Goal: Transaction & Acquisition: Book appointment/travel/reservation

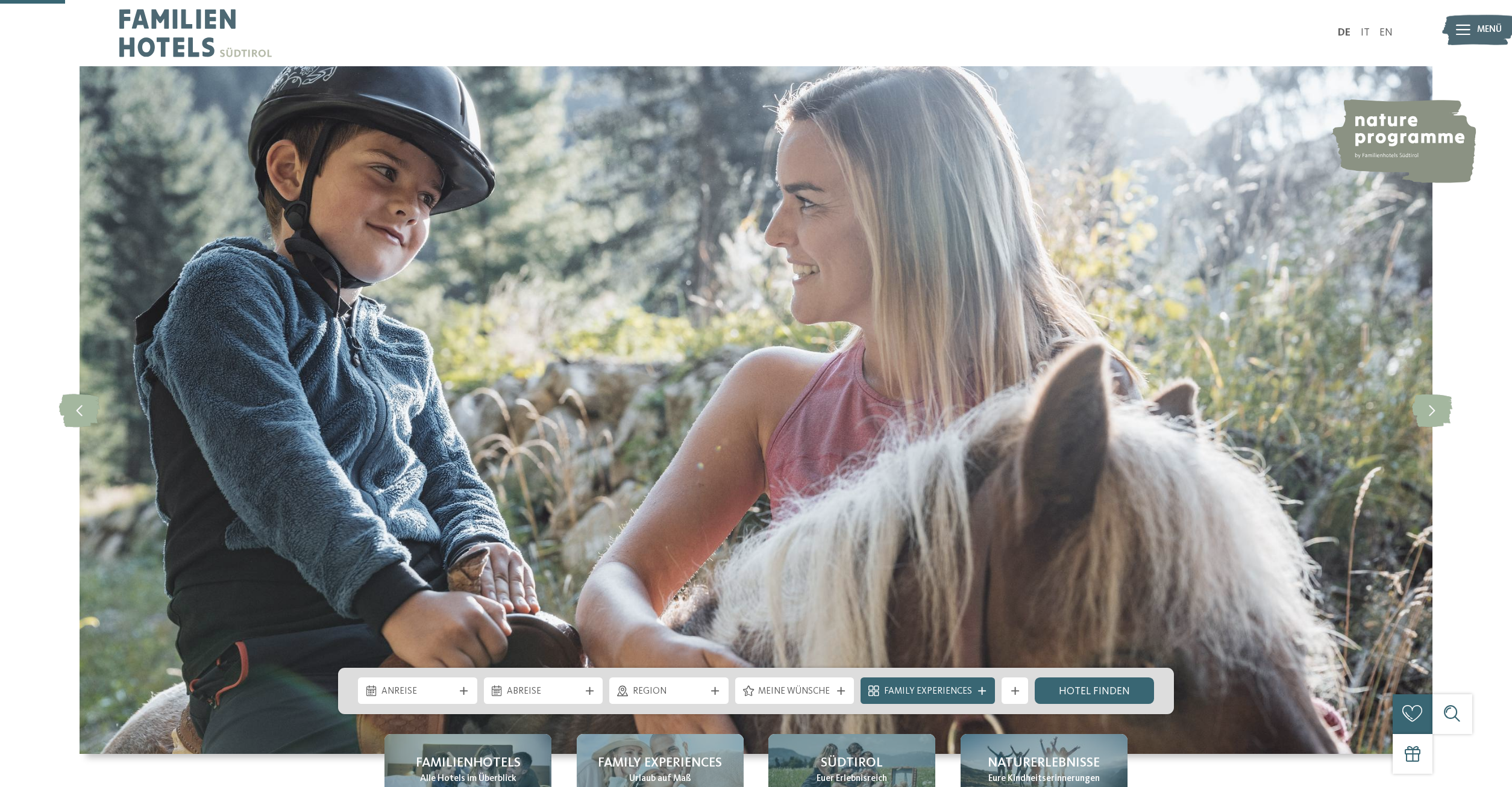
click at [463, 677] on div "Anreise" at bounding box center [417, 691] width 119 height 27
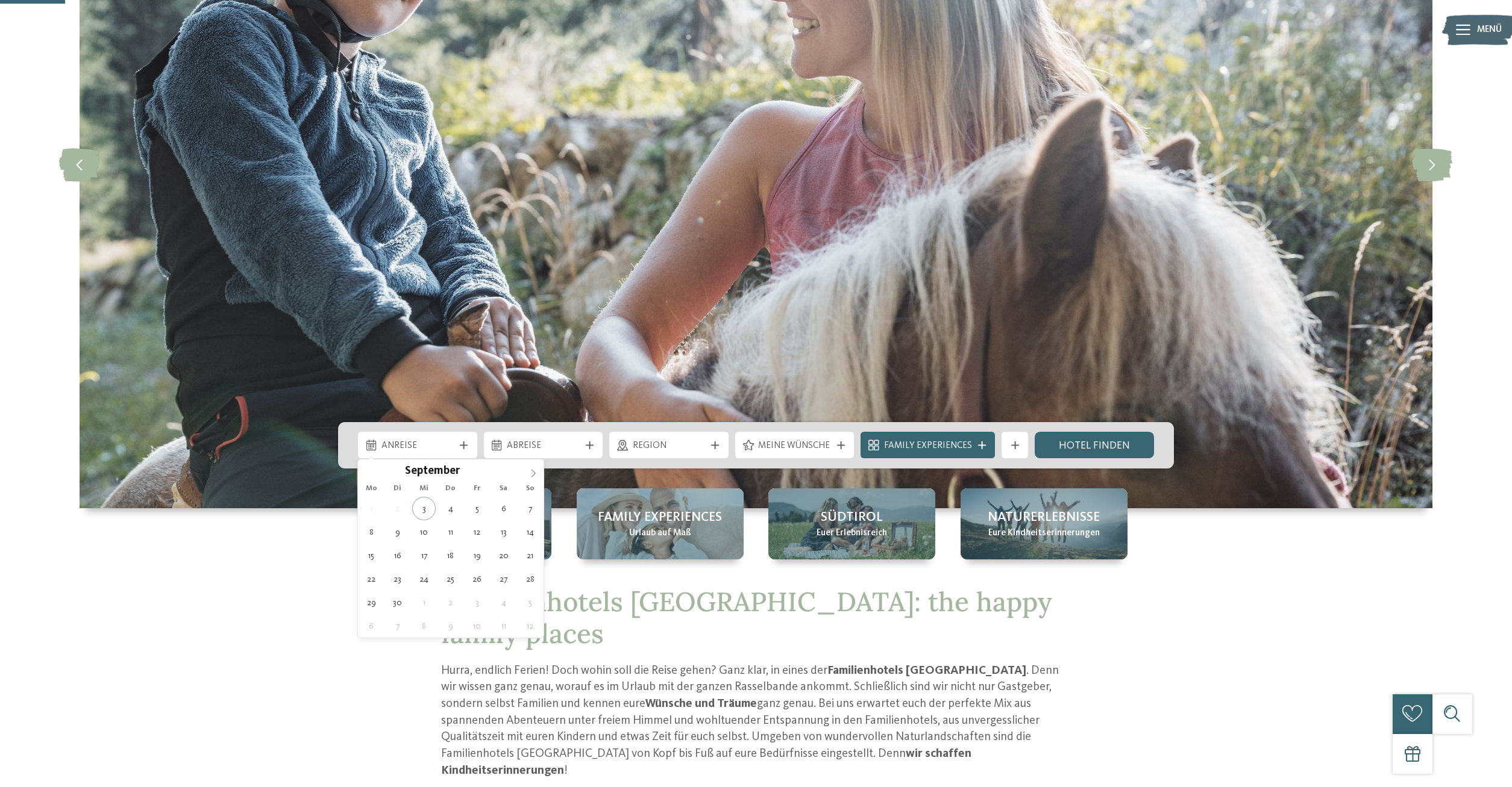
click at [539, 473] on span at bounding box center [533, 470] width 20 height 20
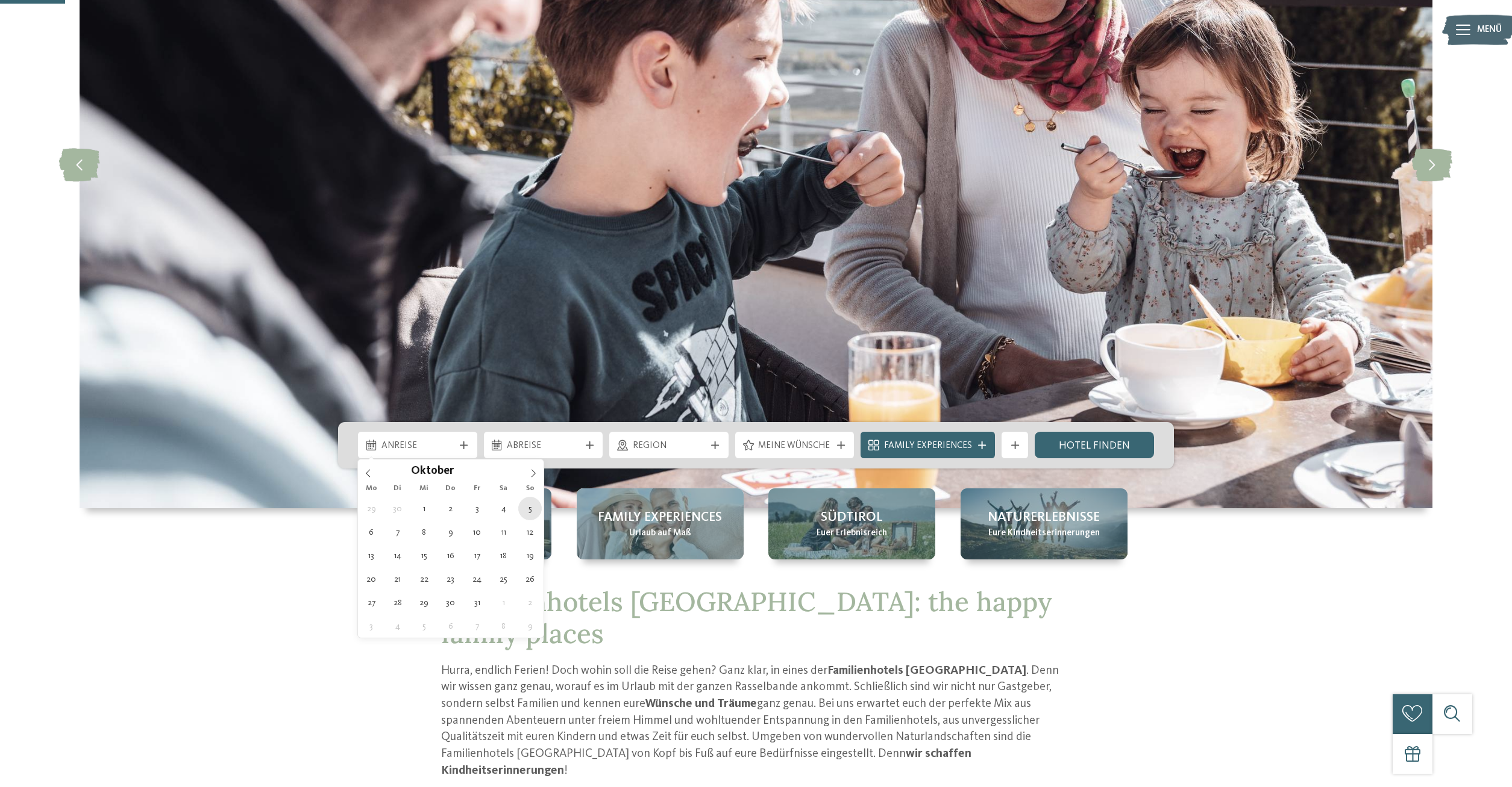
type div "05.10.2025"
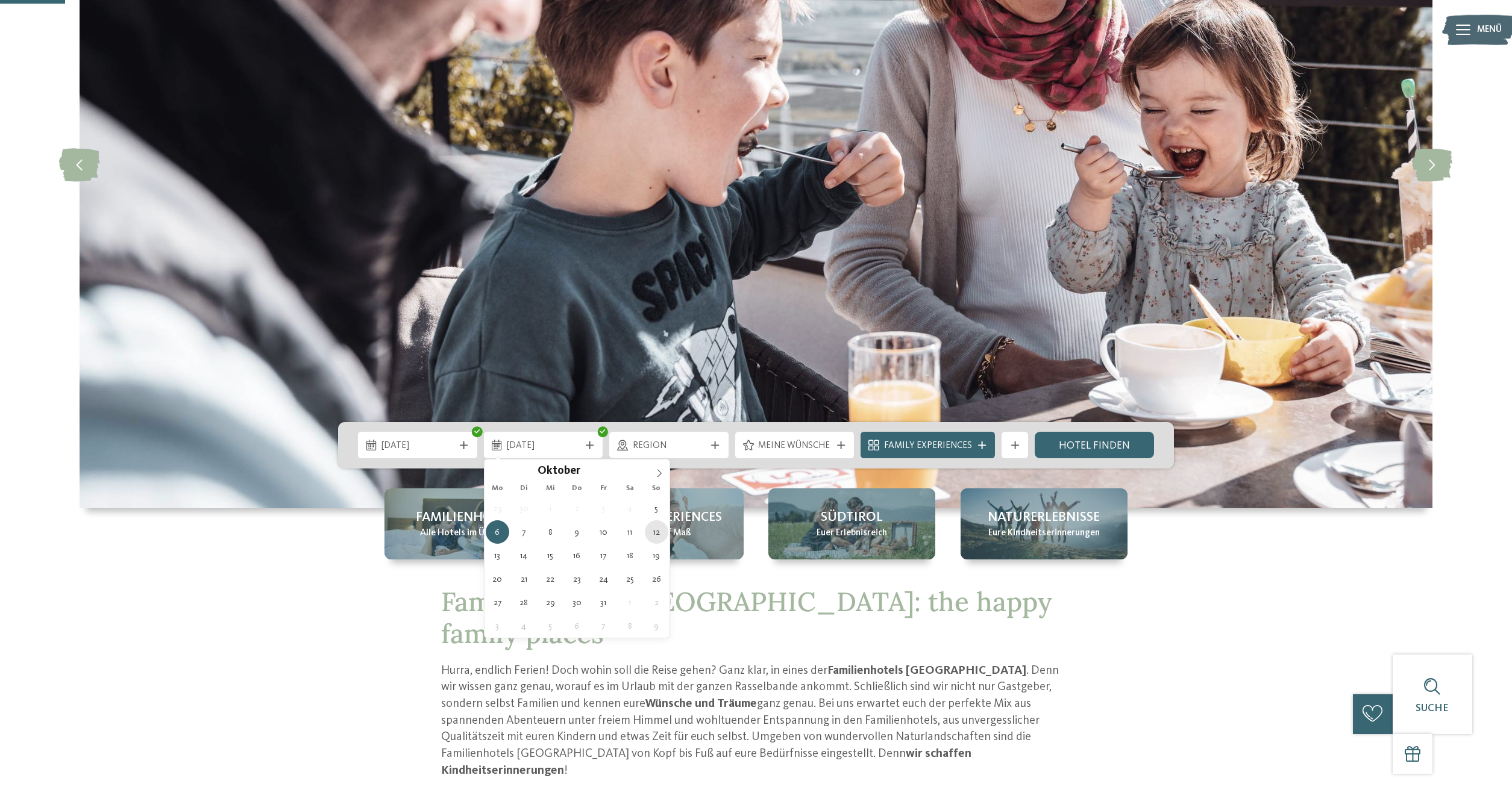
type div "12.10.2025"
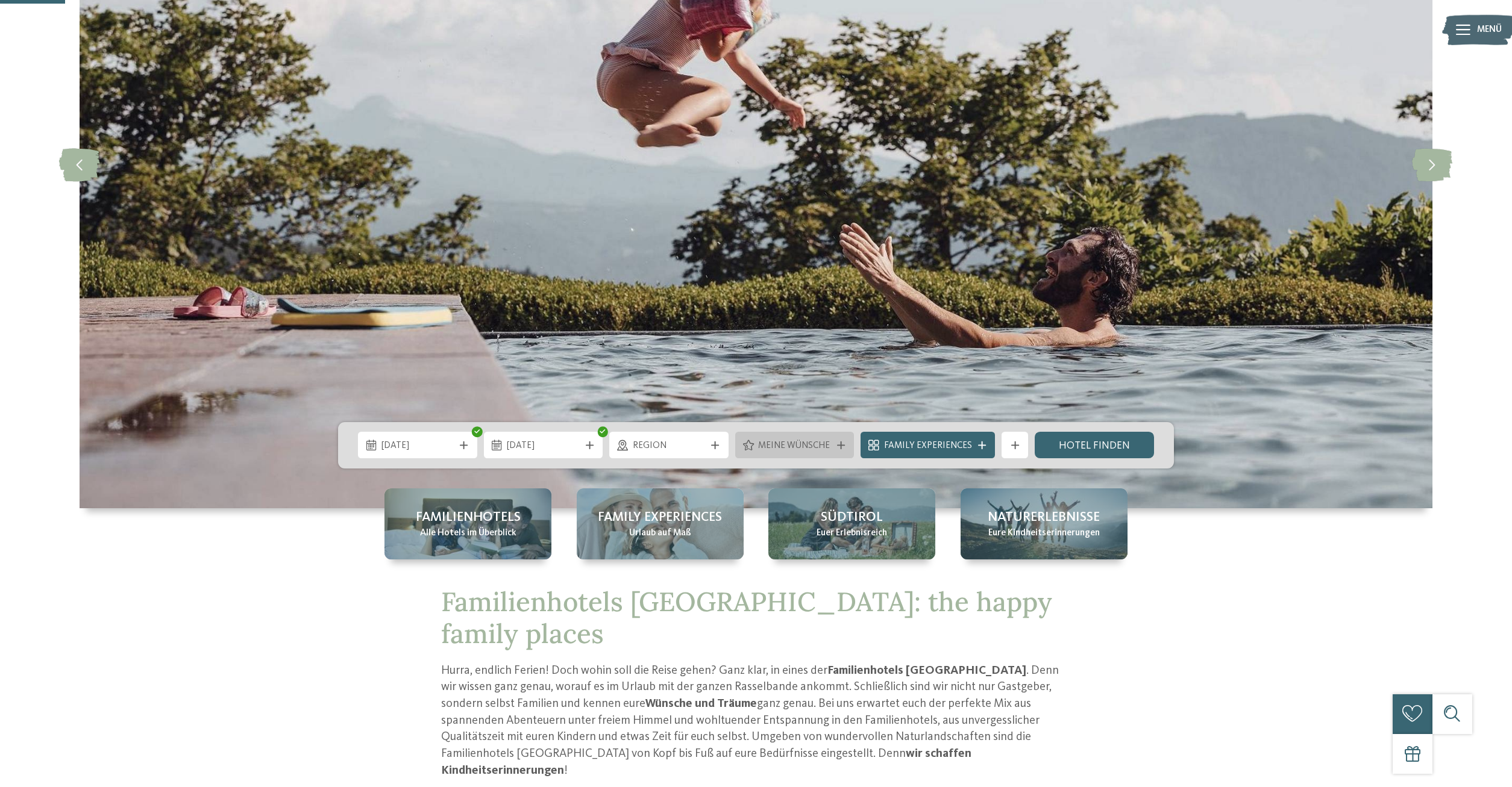
click at [801, 453] on div "Meine Wünsche" at bounding box center [794, 445] width 119 height 27
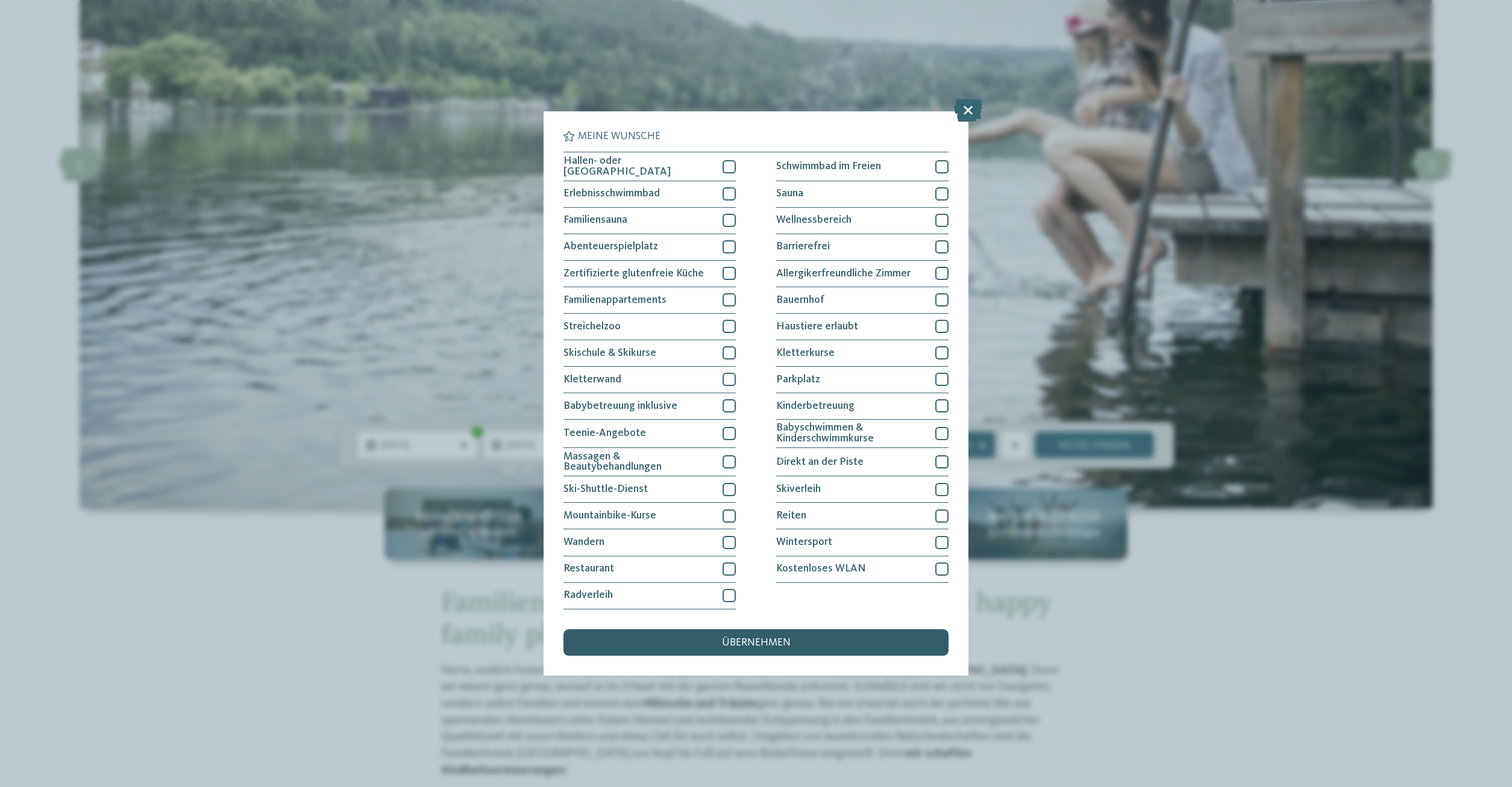
click at [754, 644] on span "übernehmen" at bounding box center [756, 644] width 69 height 11
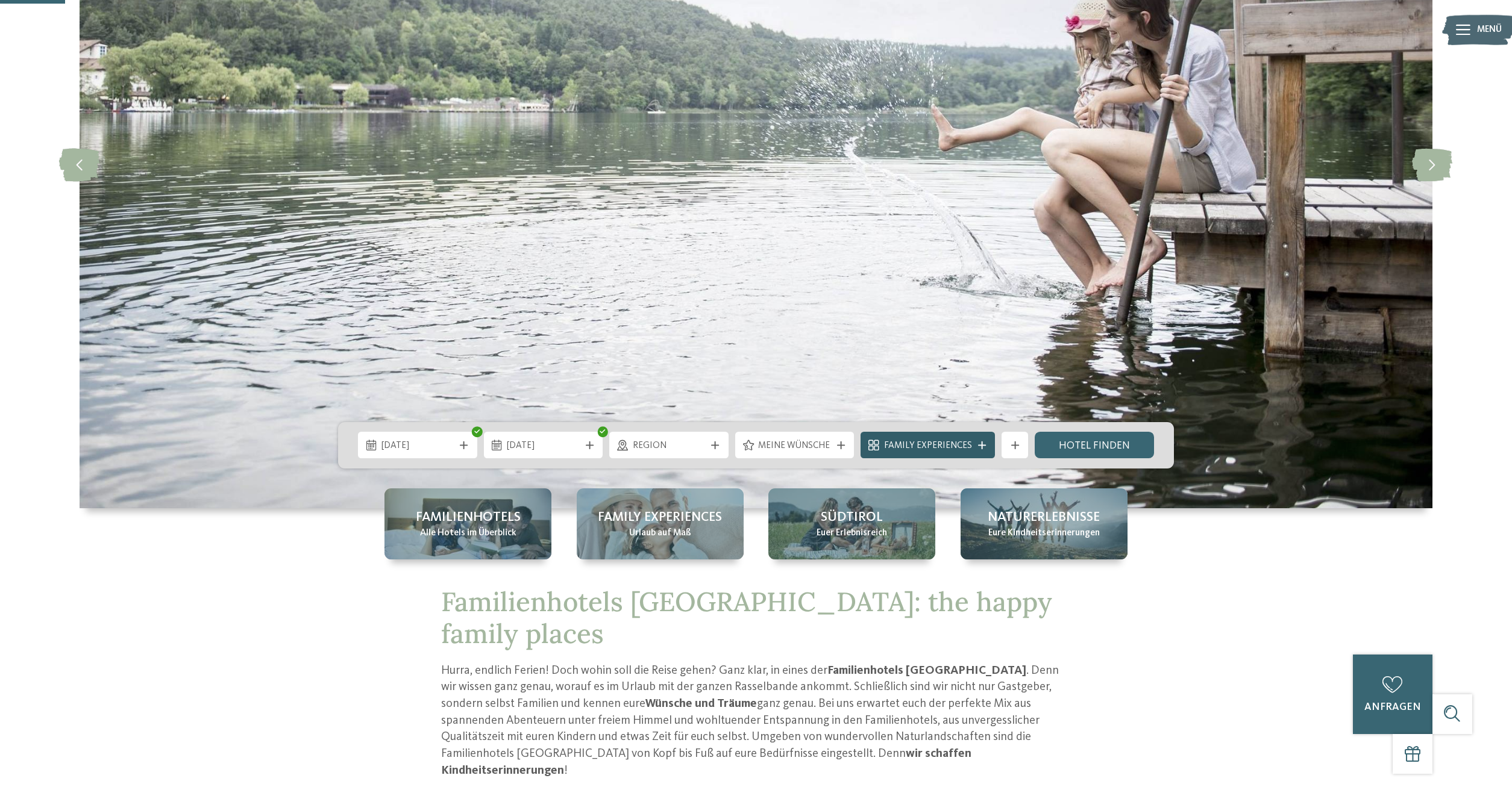
click at [929, 442] on span "Family Experiences" at bounding box center [928, 446] width 88 height 13
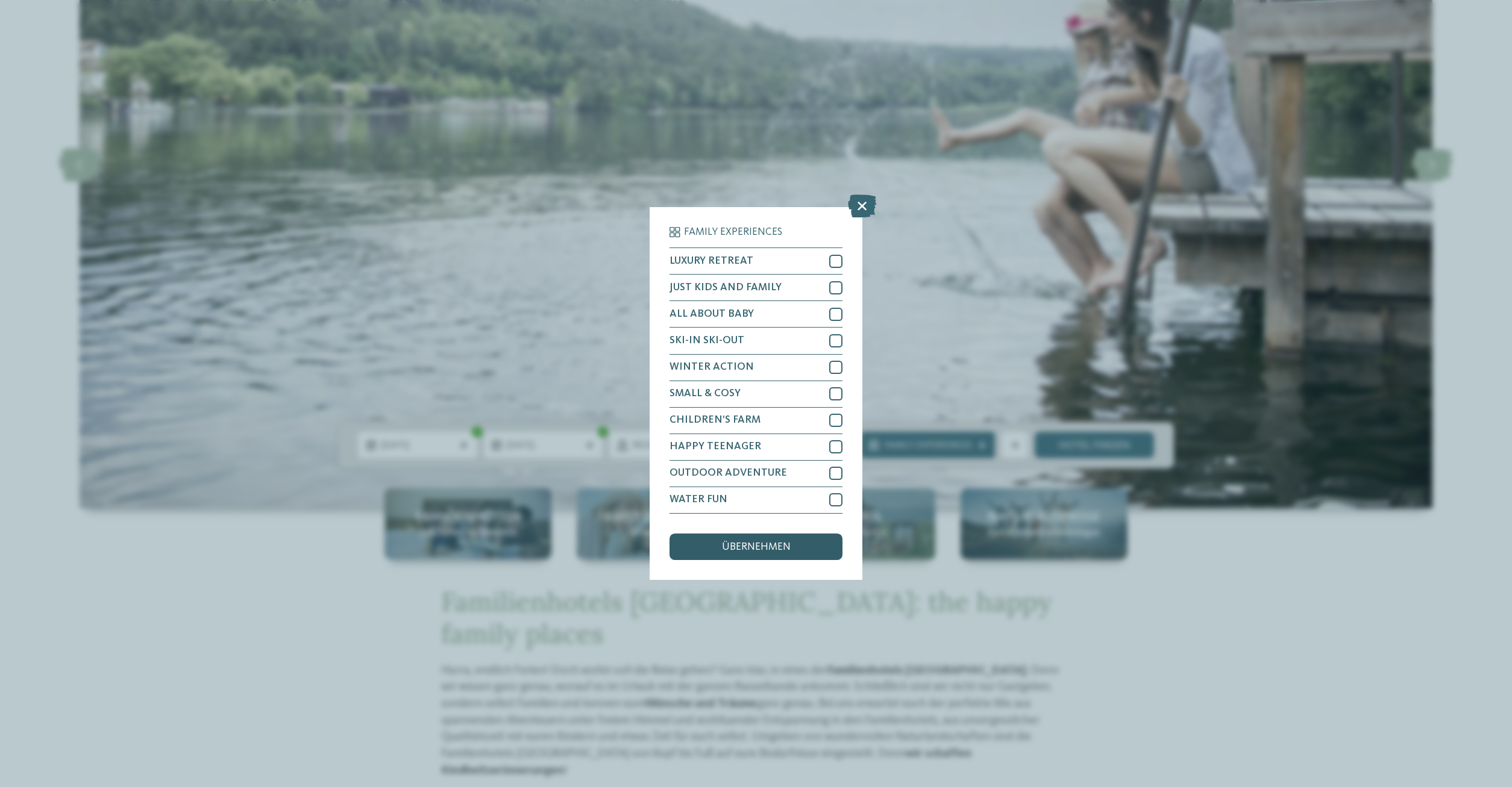
click at [804, 548] on div "übernehmen" at bounding box center [756, 547] width 173 height 27
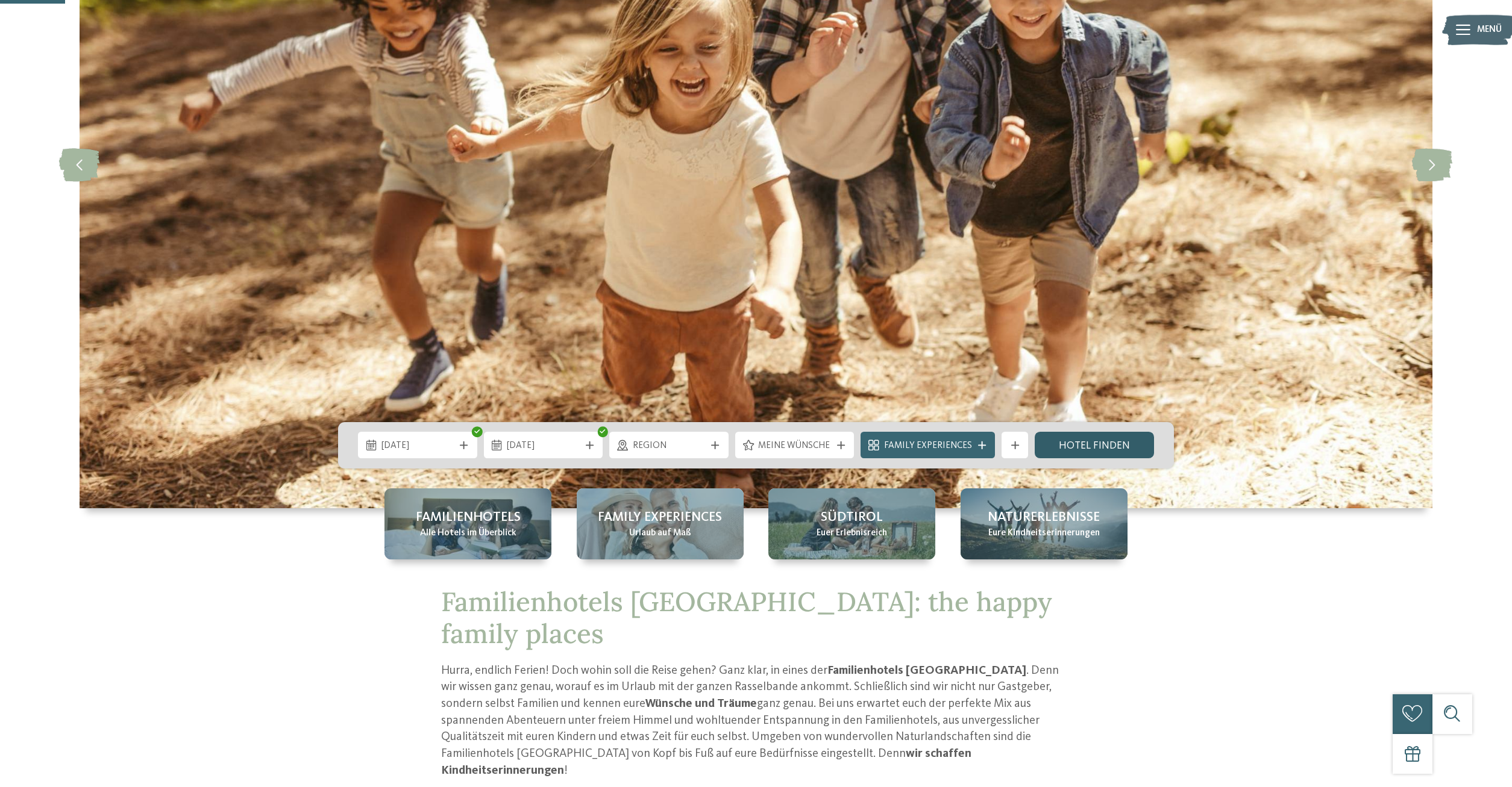
click at [1083, 446] on link "Hotel finden" at bounding box center [1094, 445] width 119 height 27
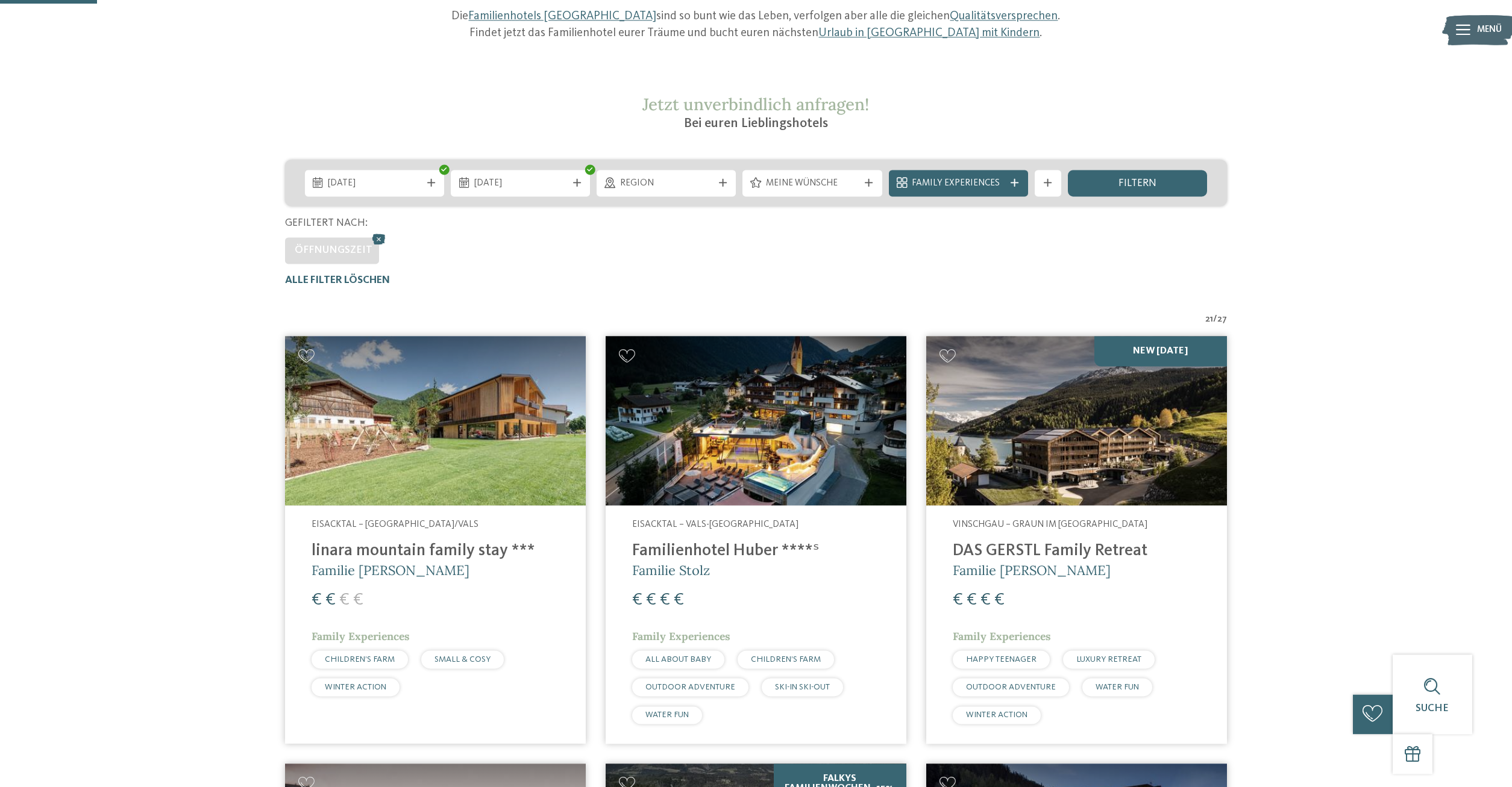
scroll to position [258, 0]
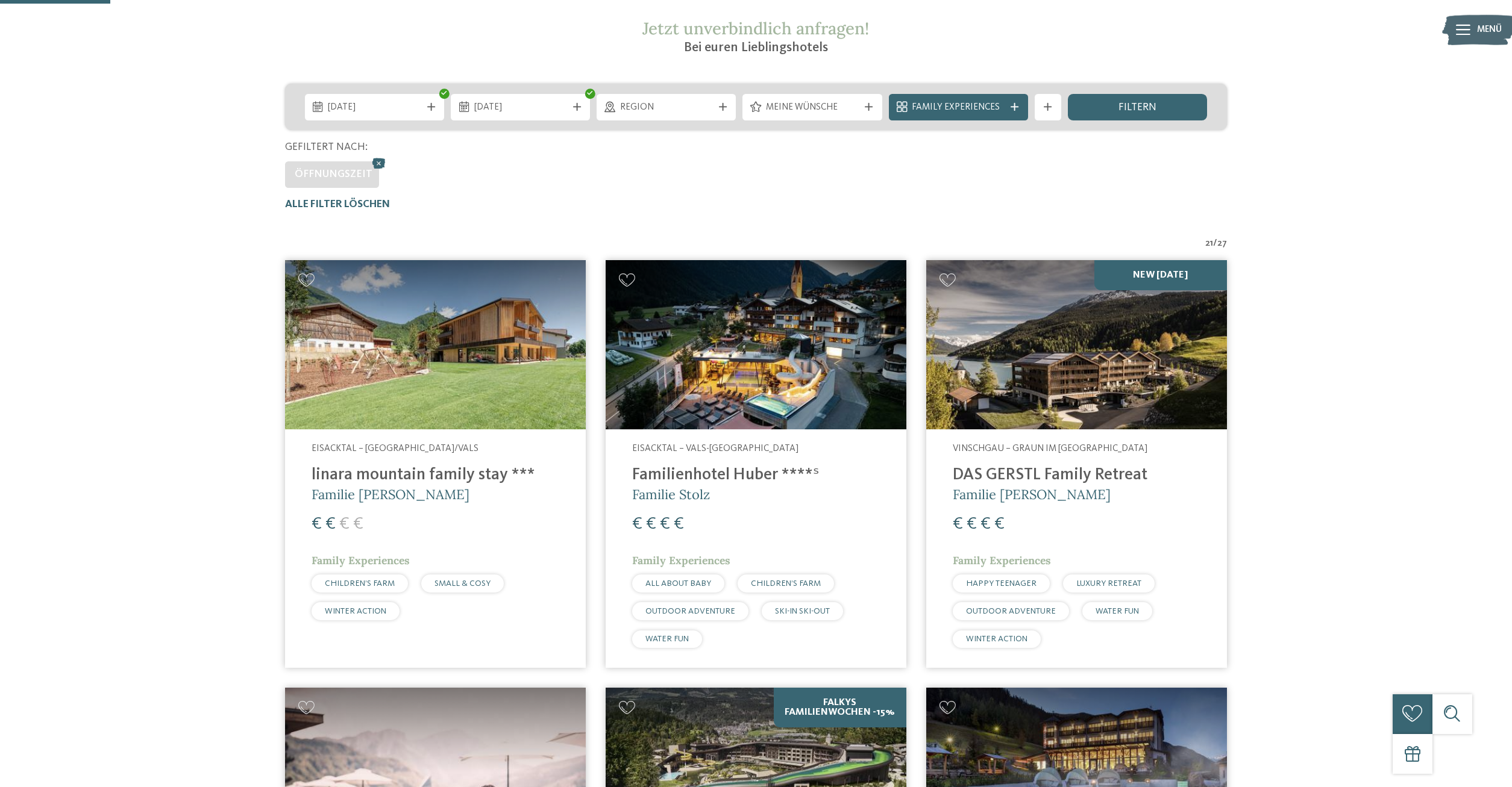
click at [491, 346] on img at bounding box center [436, 344] width 301 height 169
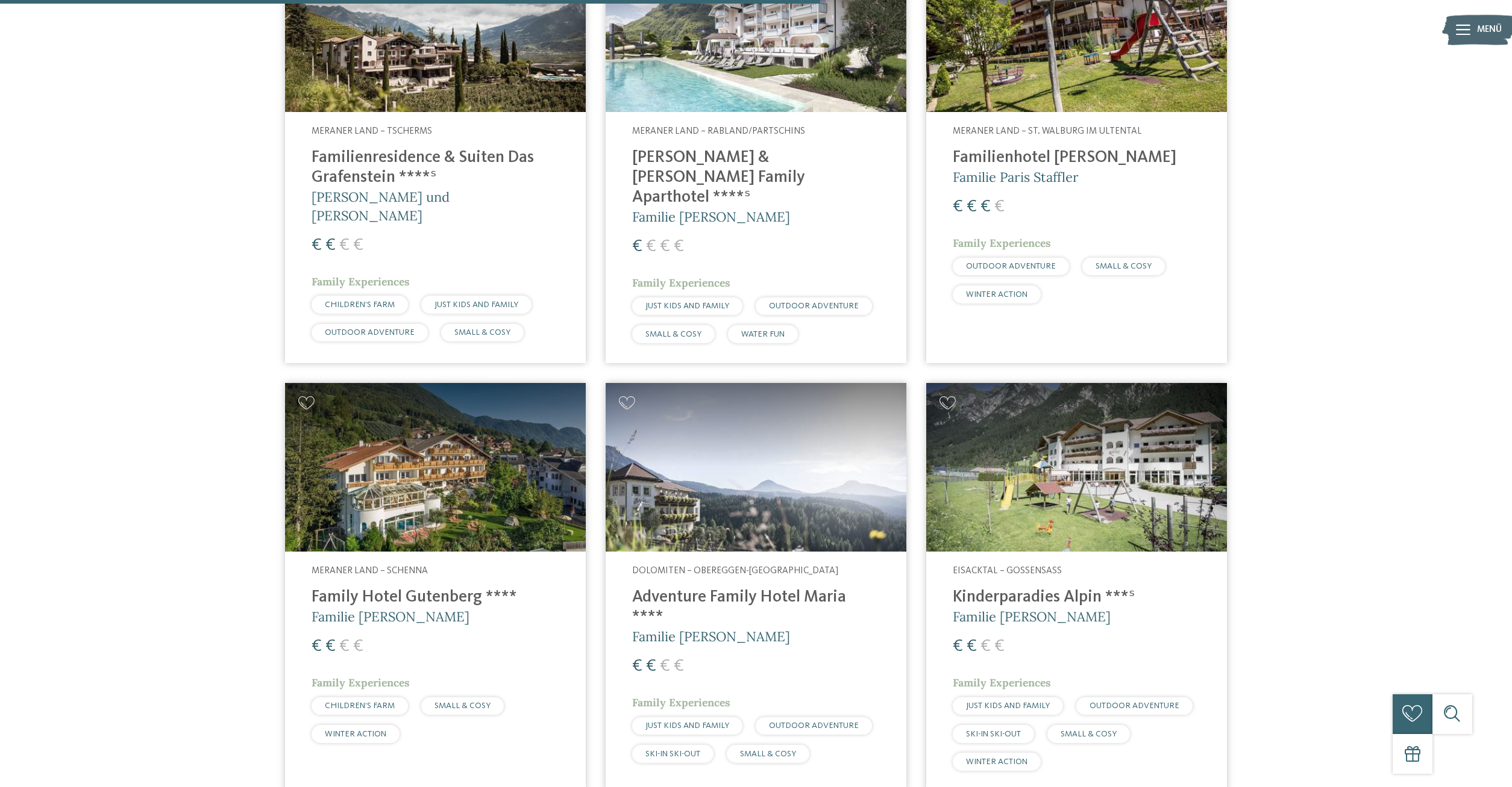
scroll to position [1486, 0]
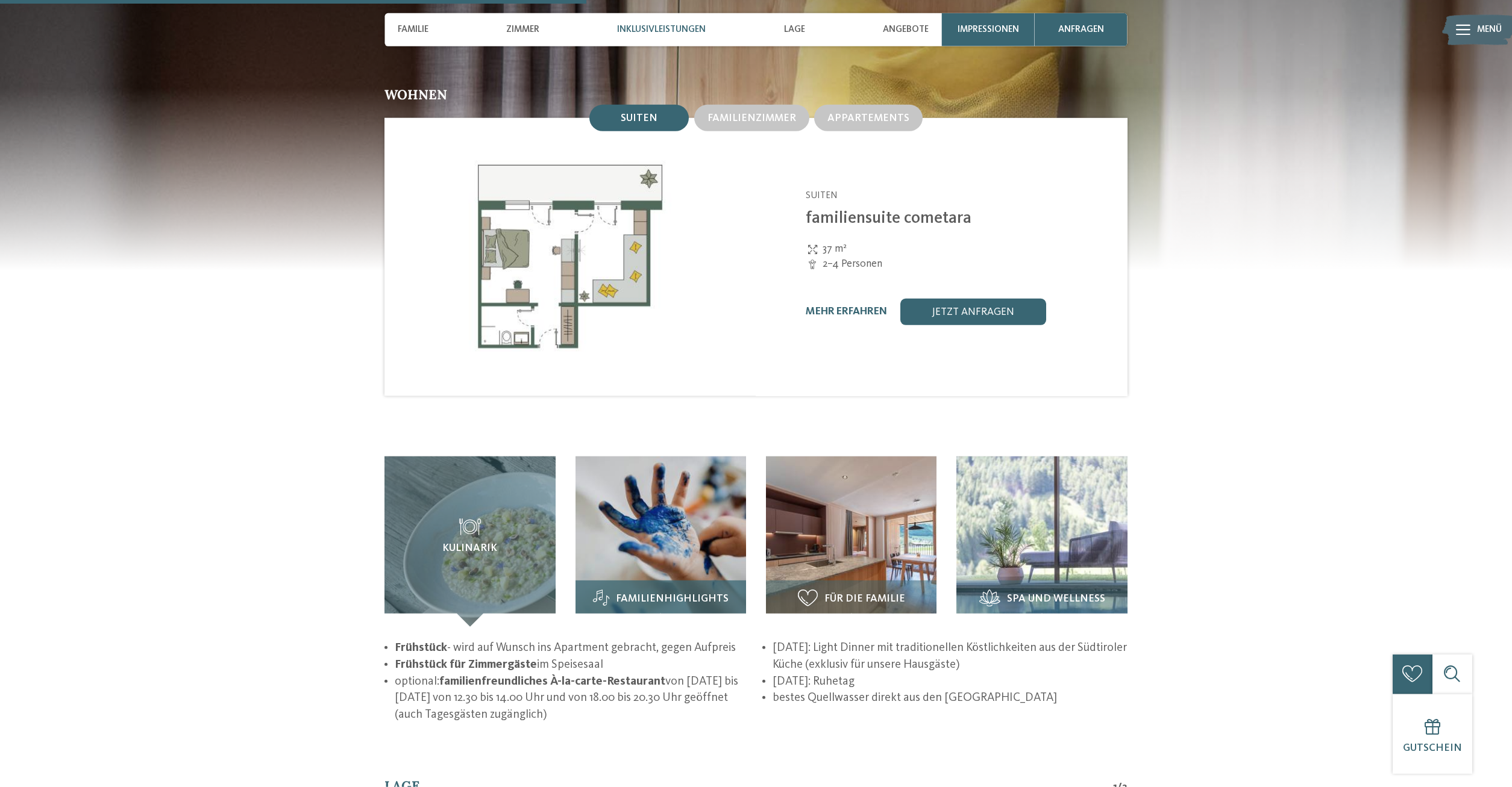
scroll to position [1598, 0]
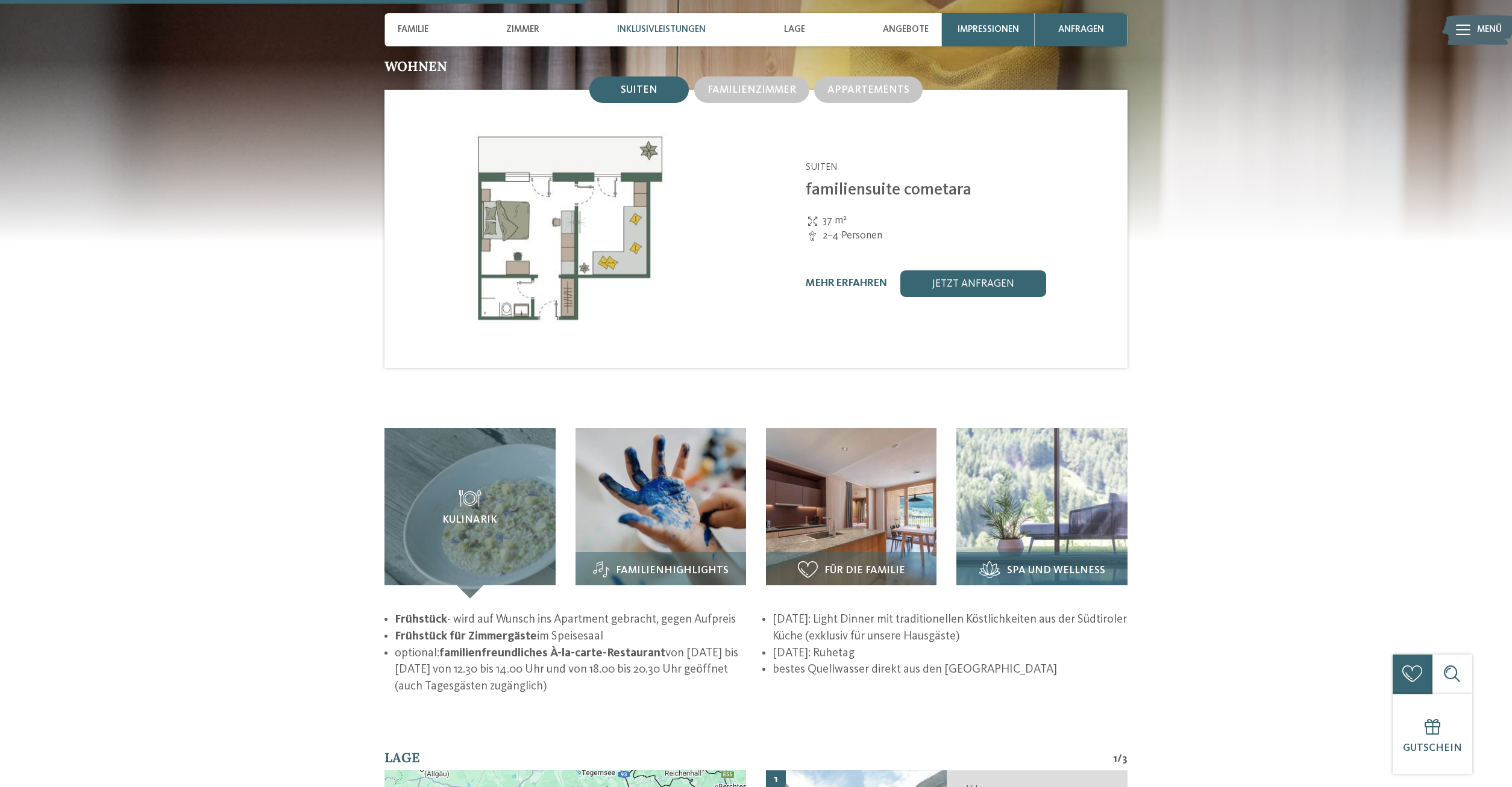
click at [983, 483] on img at bounding box center [1042, 514] width 170 height 170
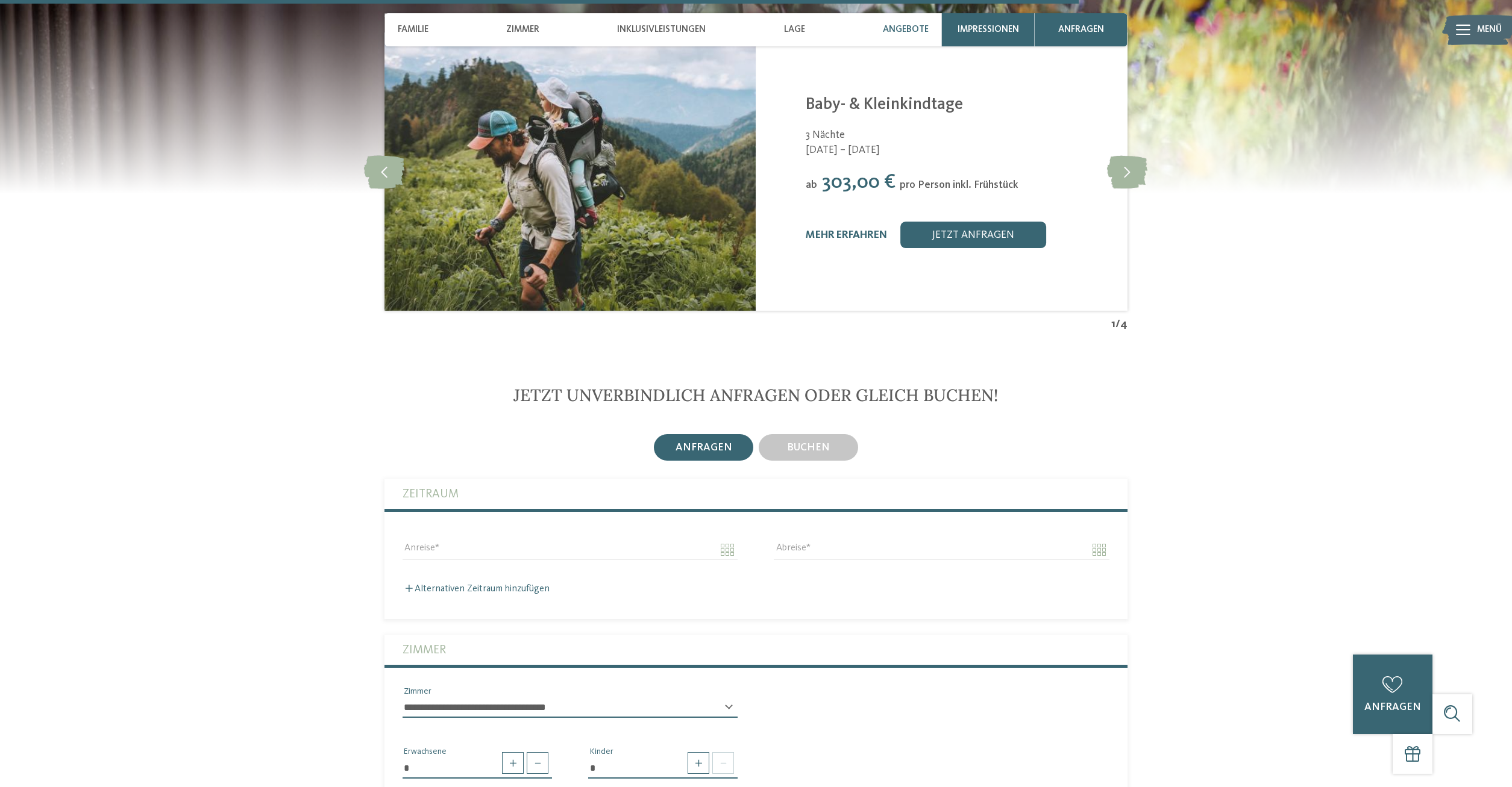
scroll to position [2949, 0]
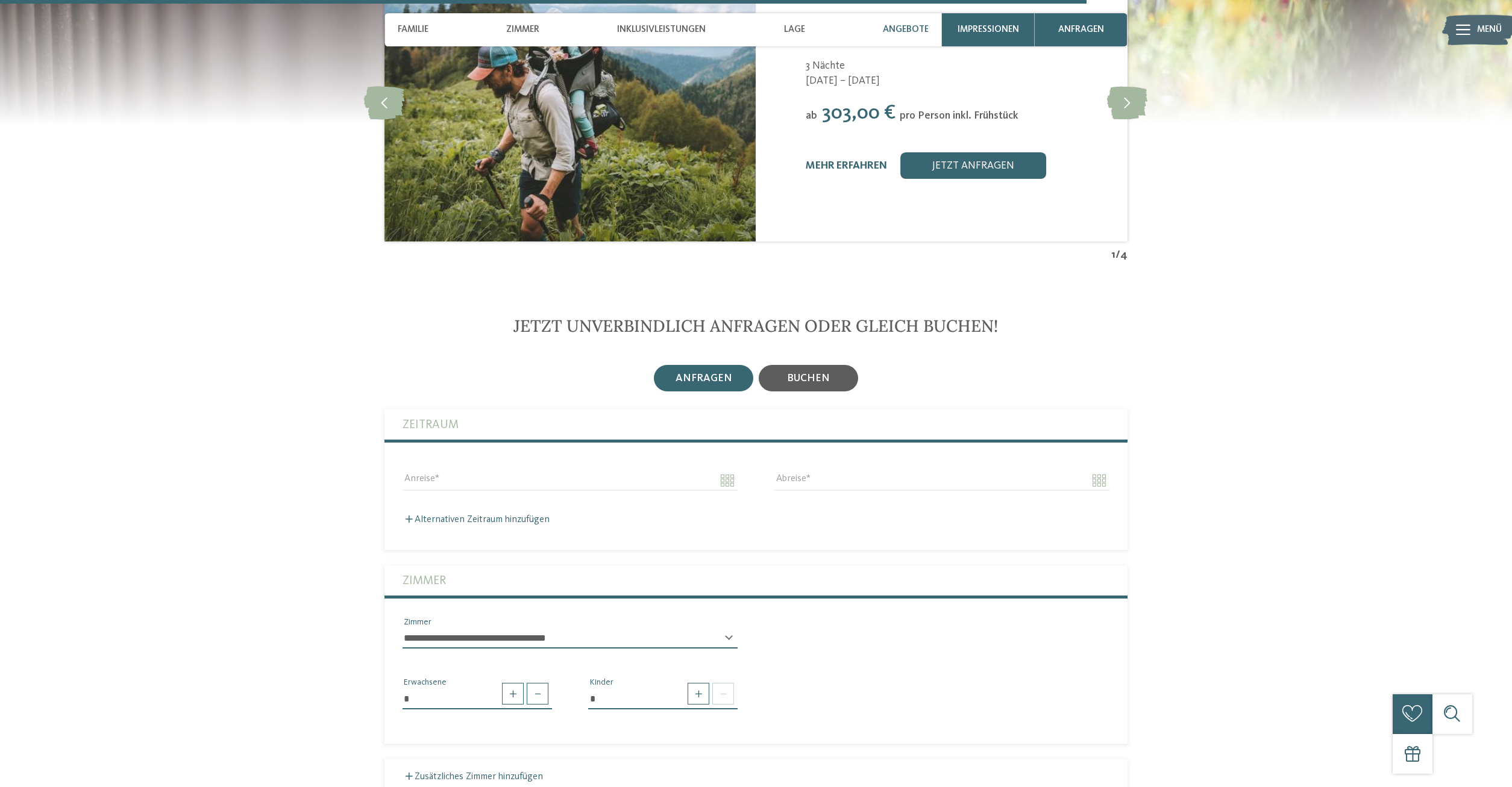
click at [810, 381] on span "buchen" at bounding box center [808, 378] width 43 height 10
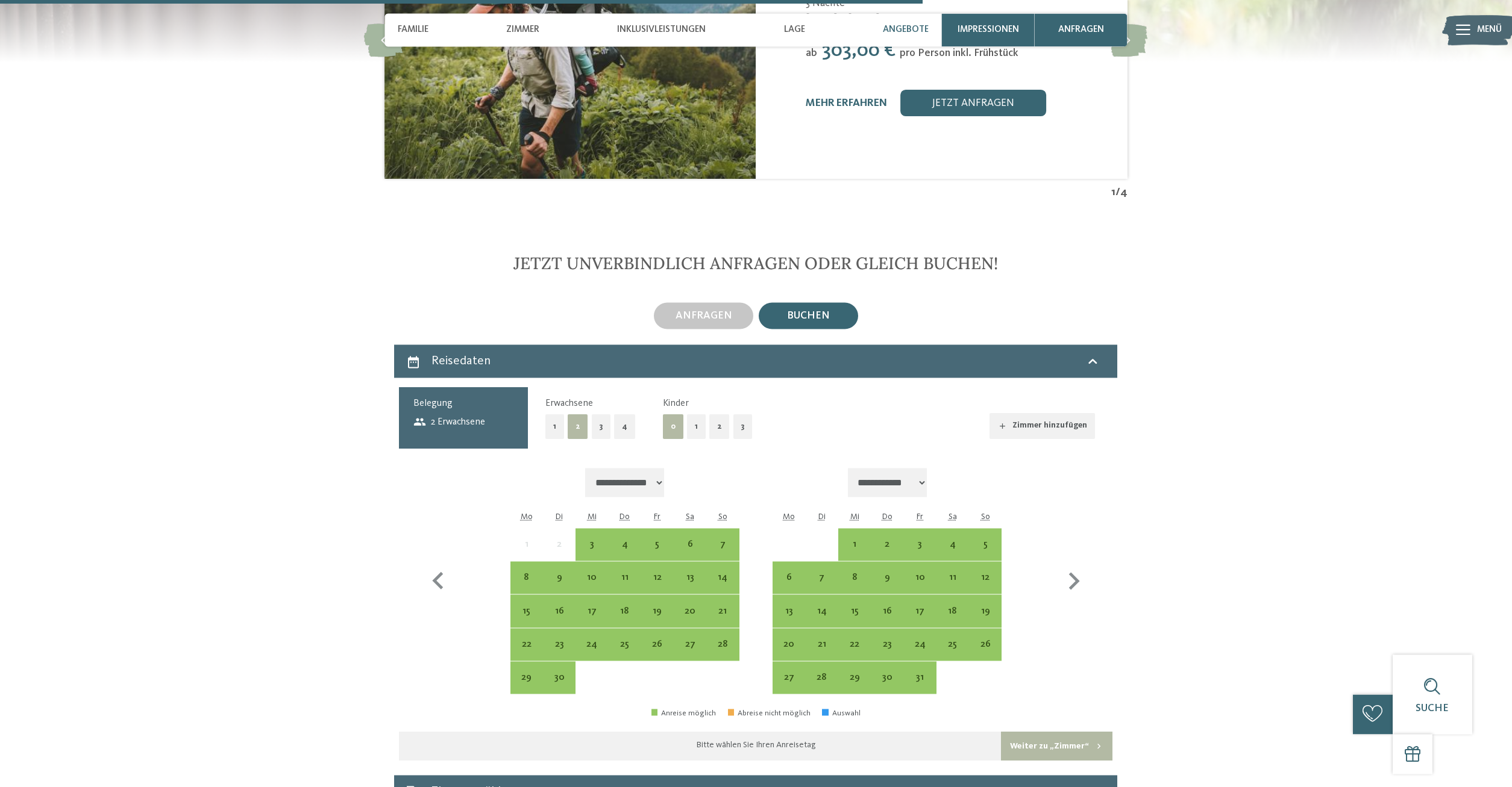
scroll to position [3072, 0]
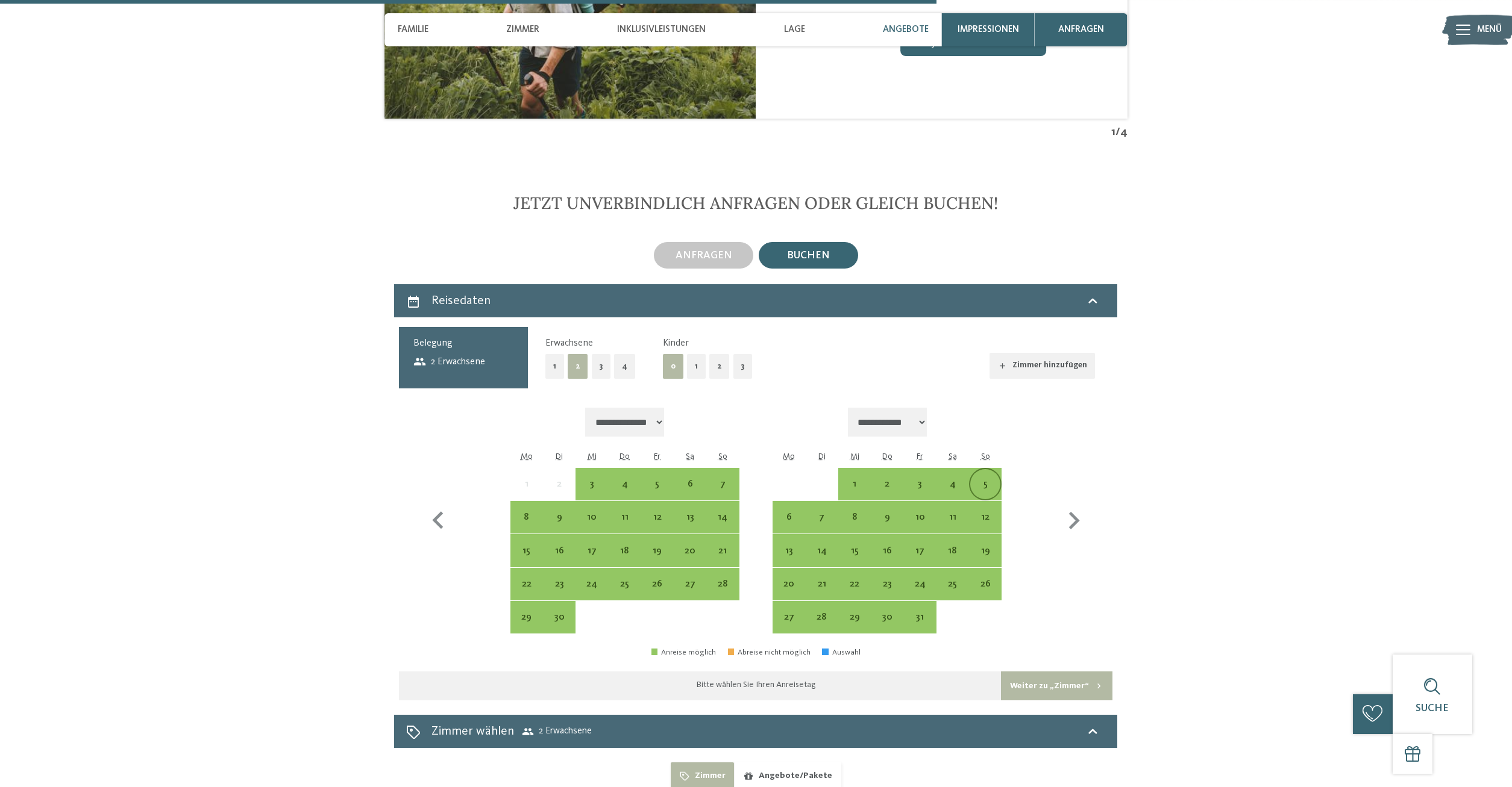
click at [984, 481] on div "5" at bounding box center [985, 495] width 30 height 30
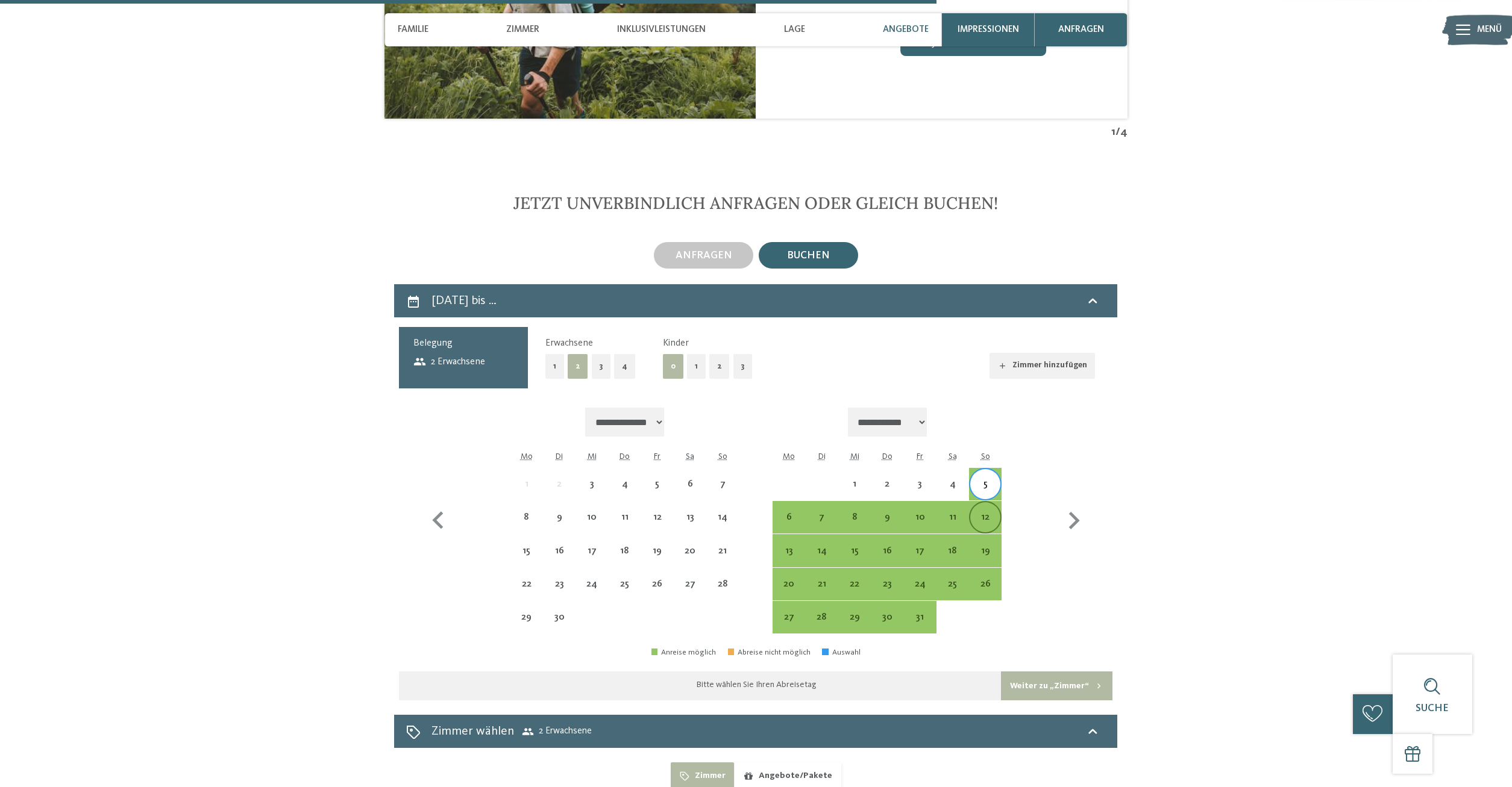
click at [986, 513] on div "12" at bounding box center [985, 528] width 30 height 30
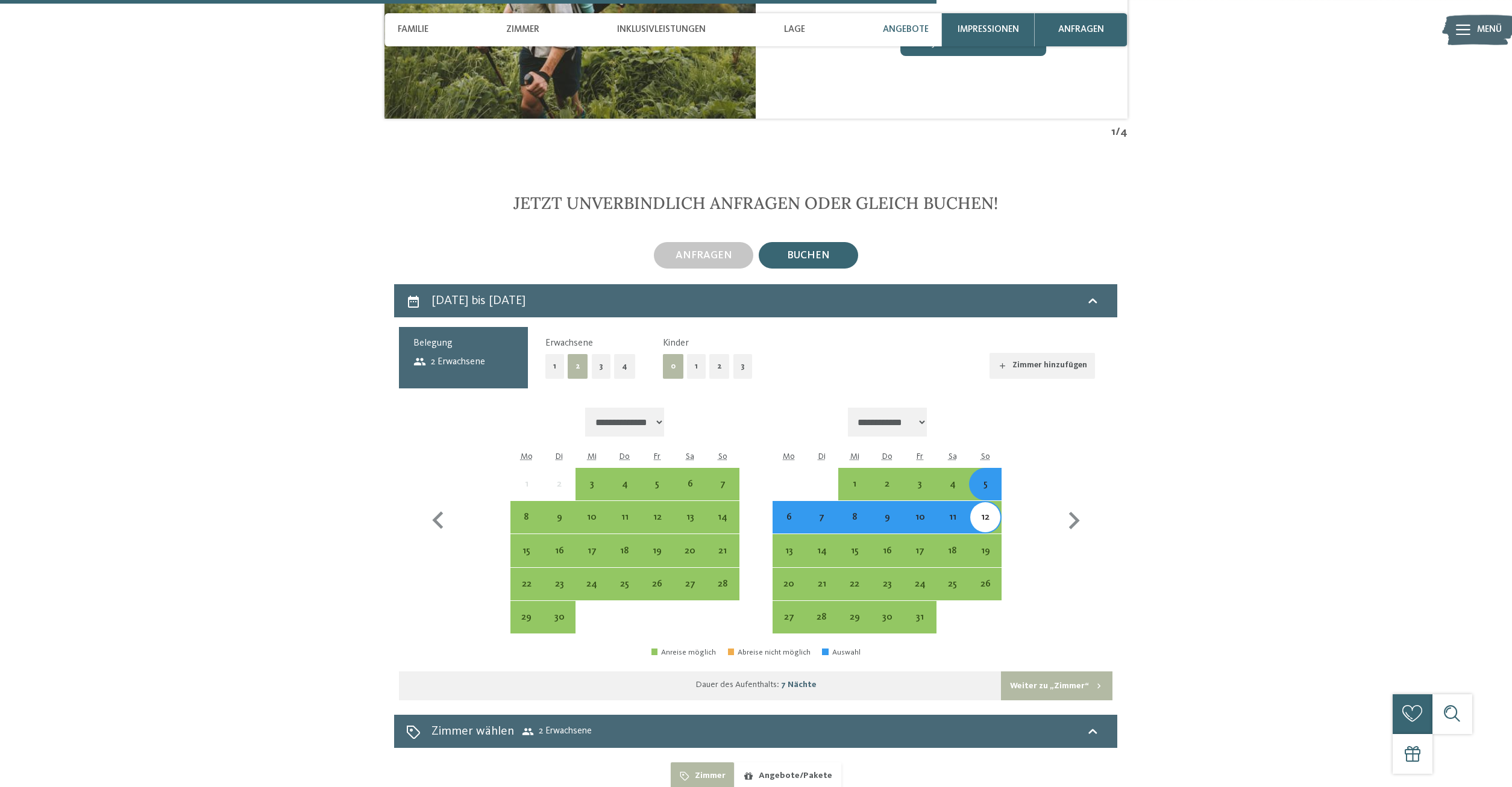
click at [551, 367] on button "1" at bounding box center [555, 366] width 19 height 24
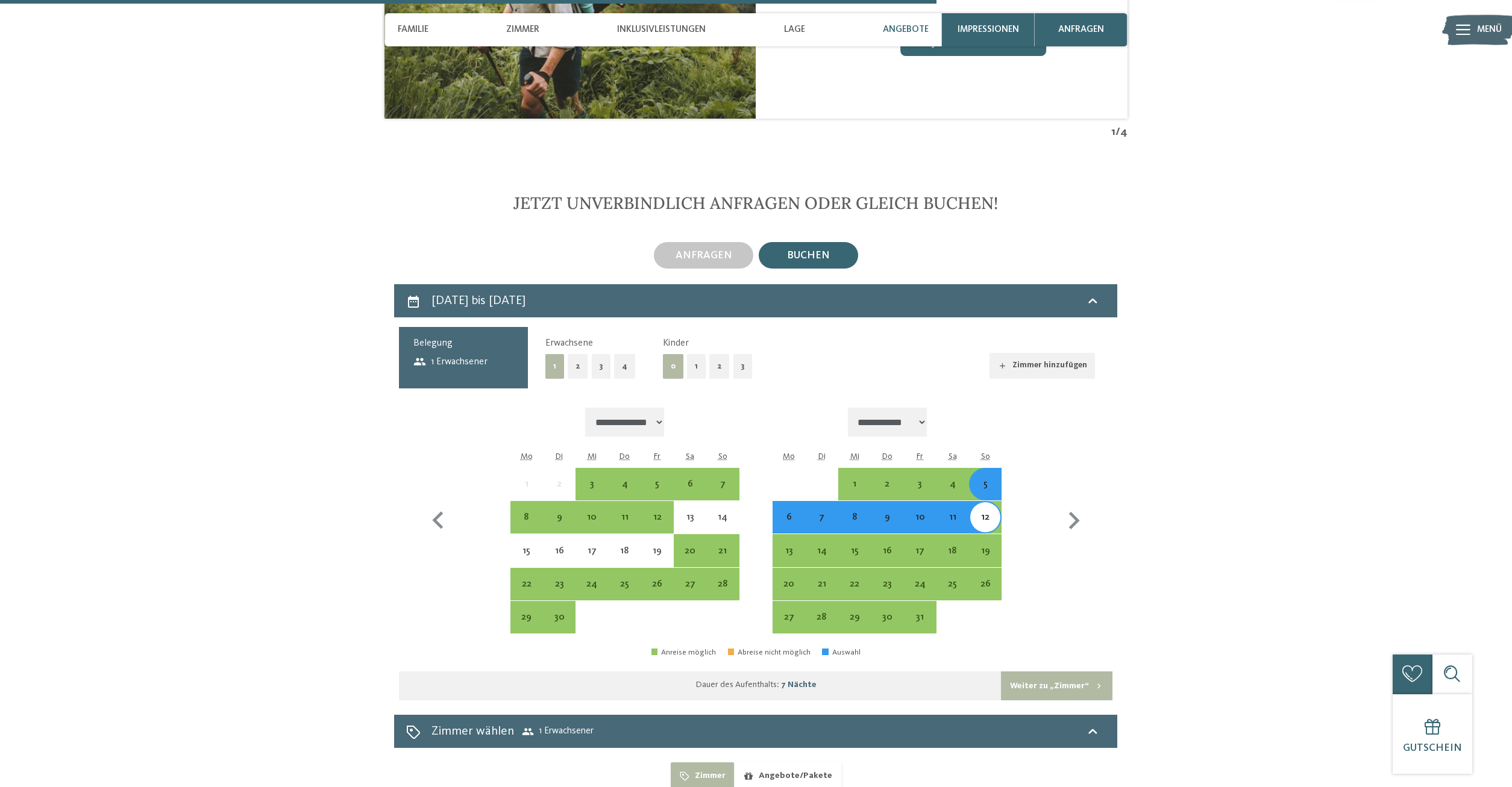
click at [718, 366] on button "2" at bounding box center [719, 366] width 20 height 24
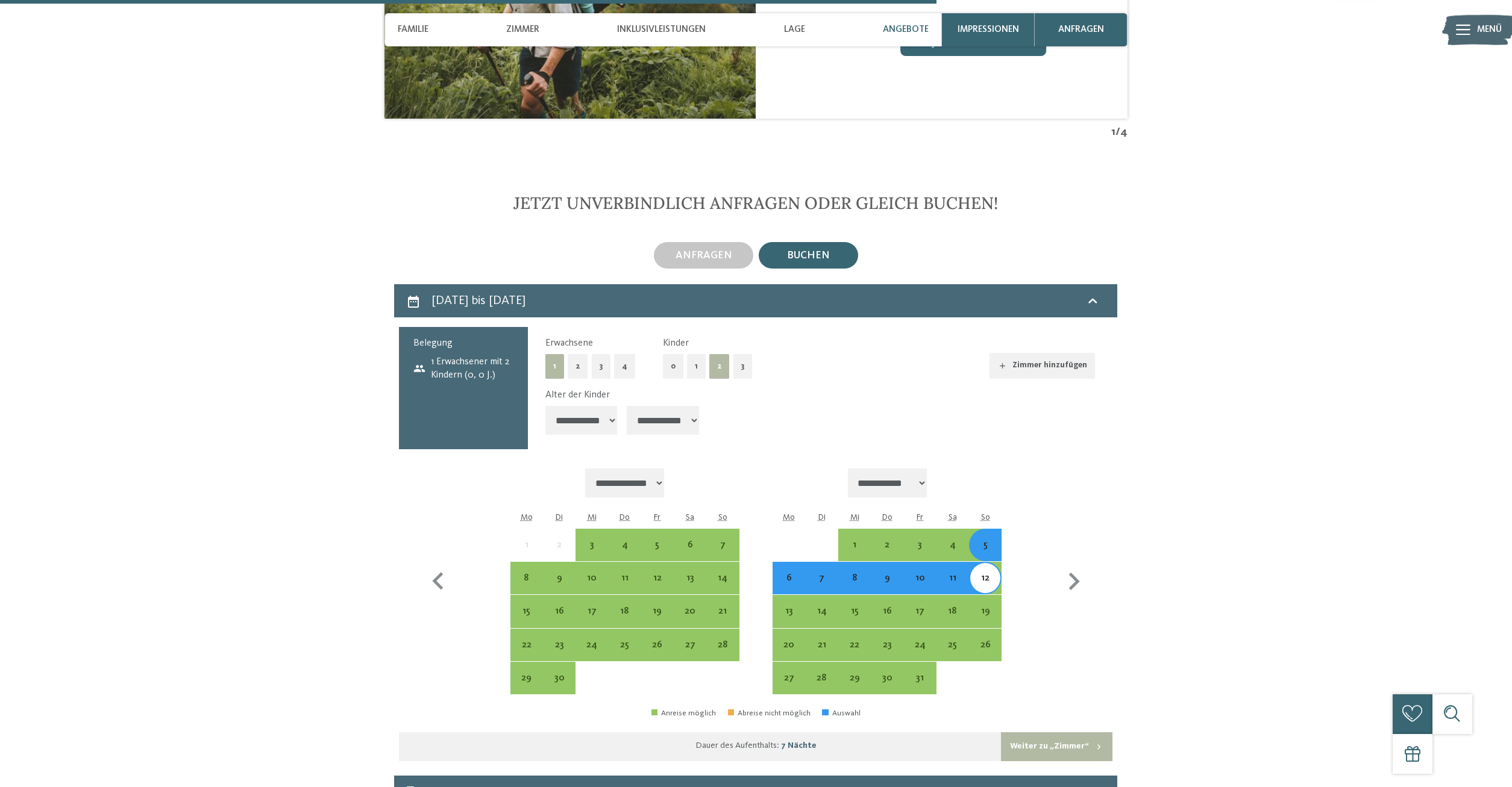
click at [545, 406] on select "**********" at bounding box center [581, 420] width 72 height 29
select select "*"
click option "*******" at bounding box center [0, 0] width 0 height 0
click at [626, 406] on select "**********" at bounding box center [663, 420] width 72 height 29
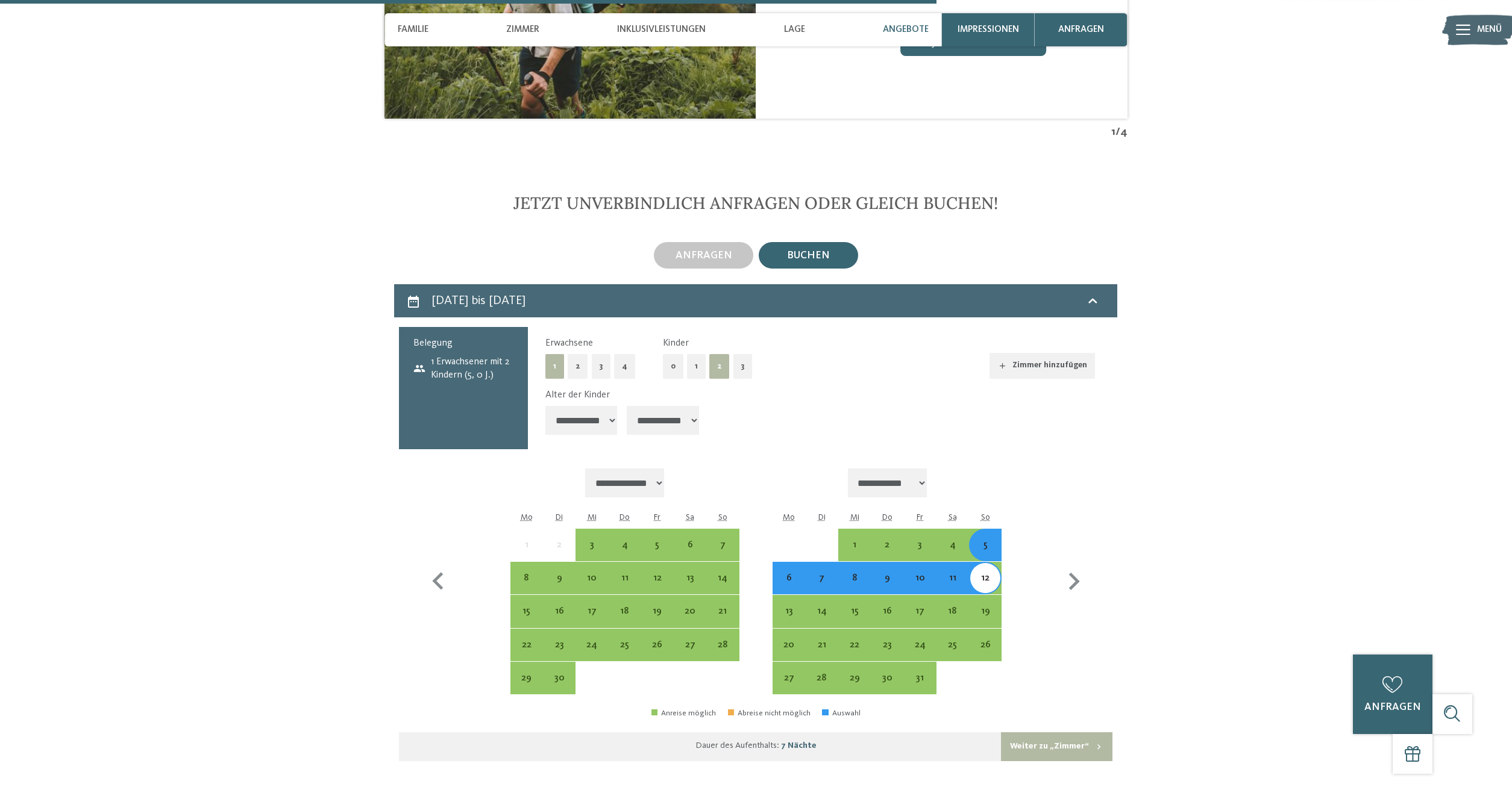
select select "*"
click option "*******" at bounding box center [0, 0] width 0 height 0
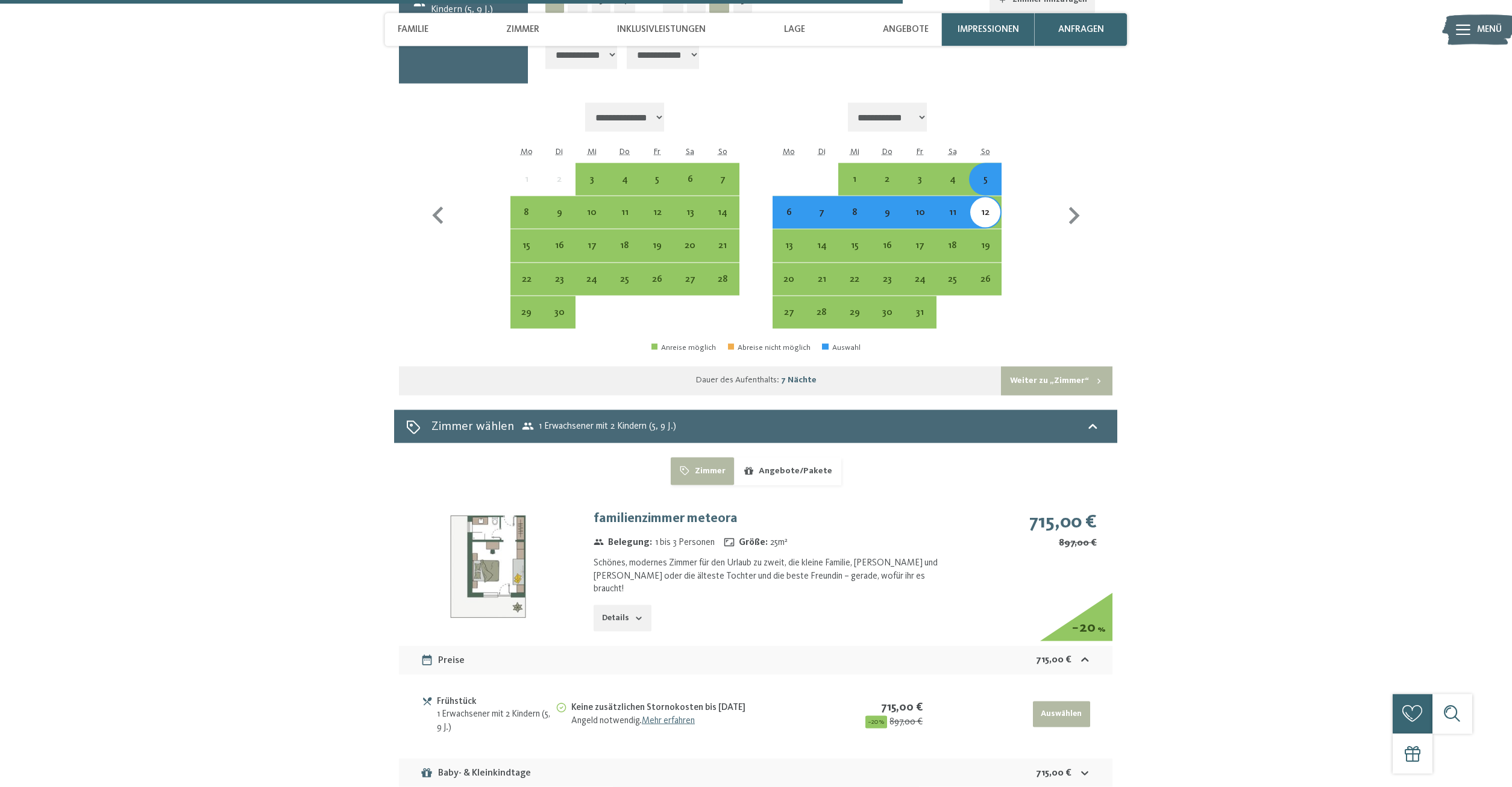
scroll to position [3441, 0]
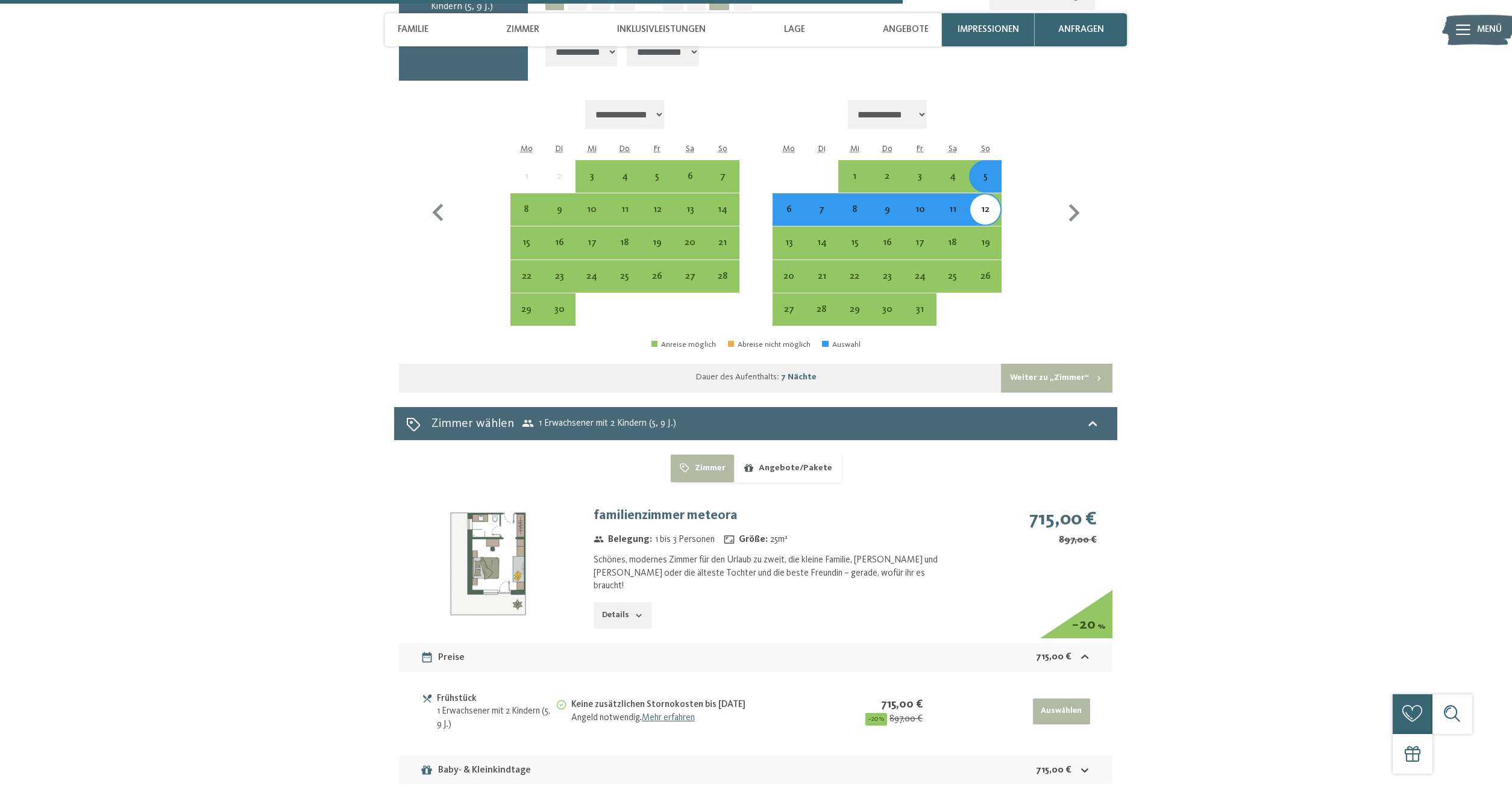
click at [1039, 373] on button "Weiter zu „Zimmer“" at bounding box center [1056, 378] width 111 height 29
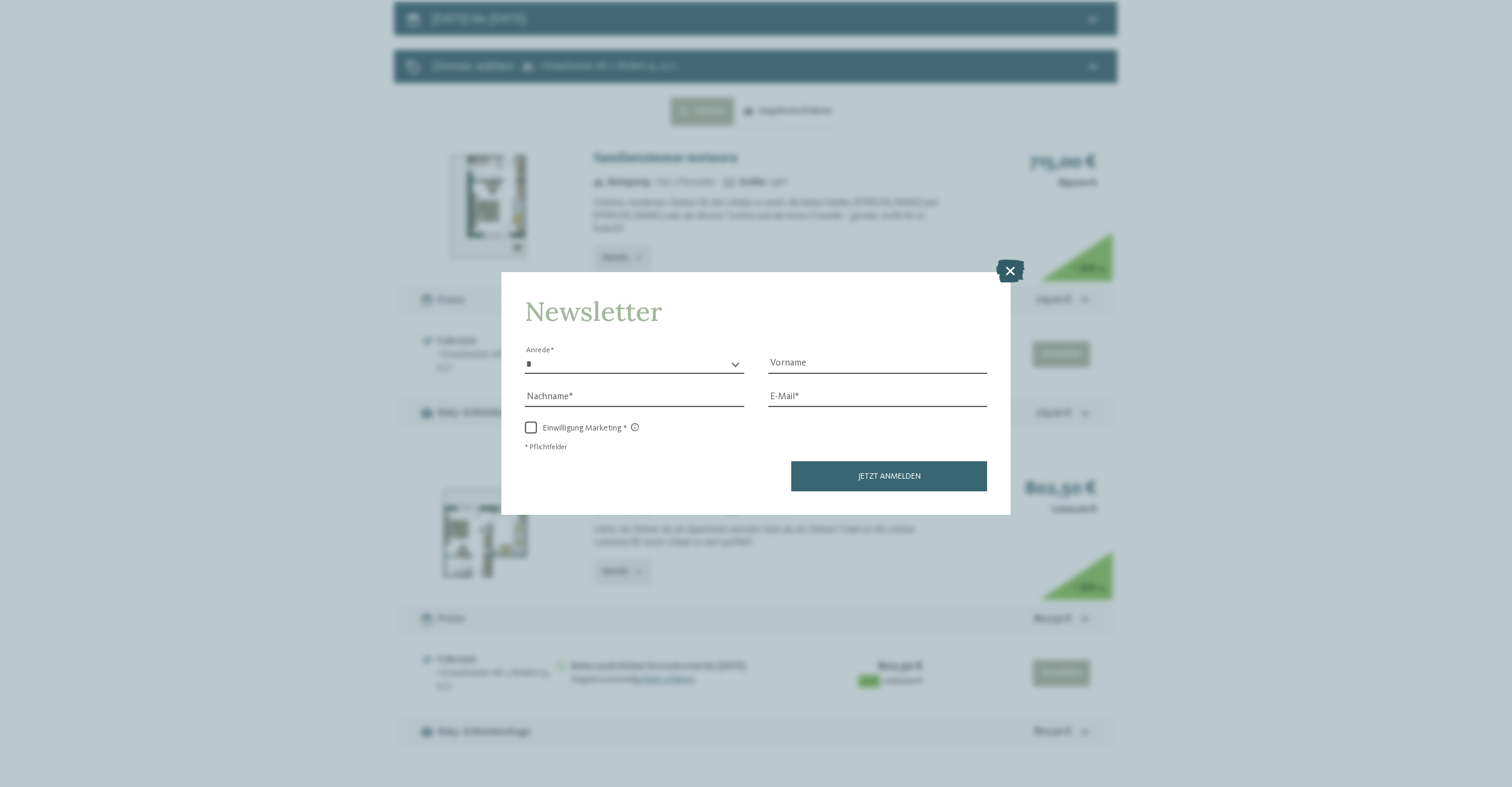
click at [1006, 269] on icon at bounding box center [1010, 271] width 28 height 23
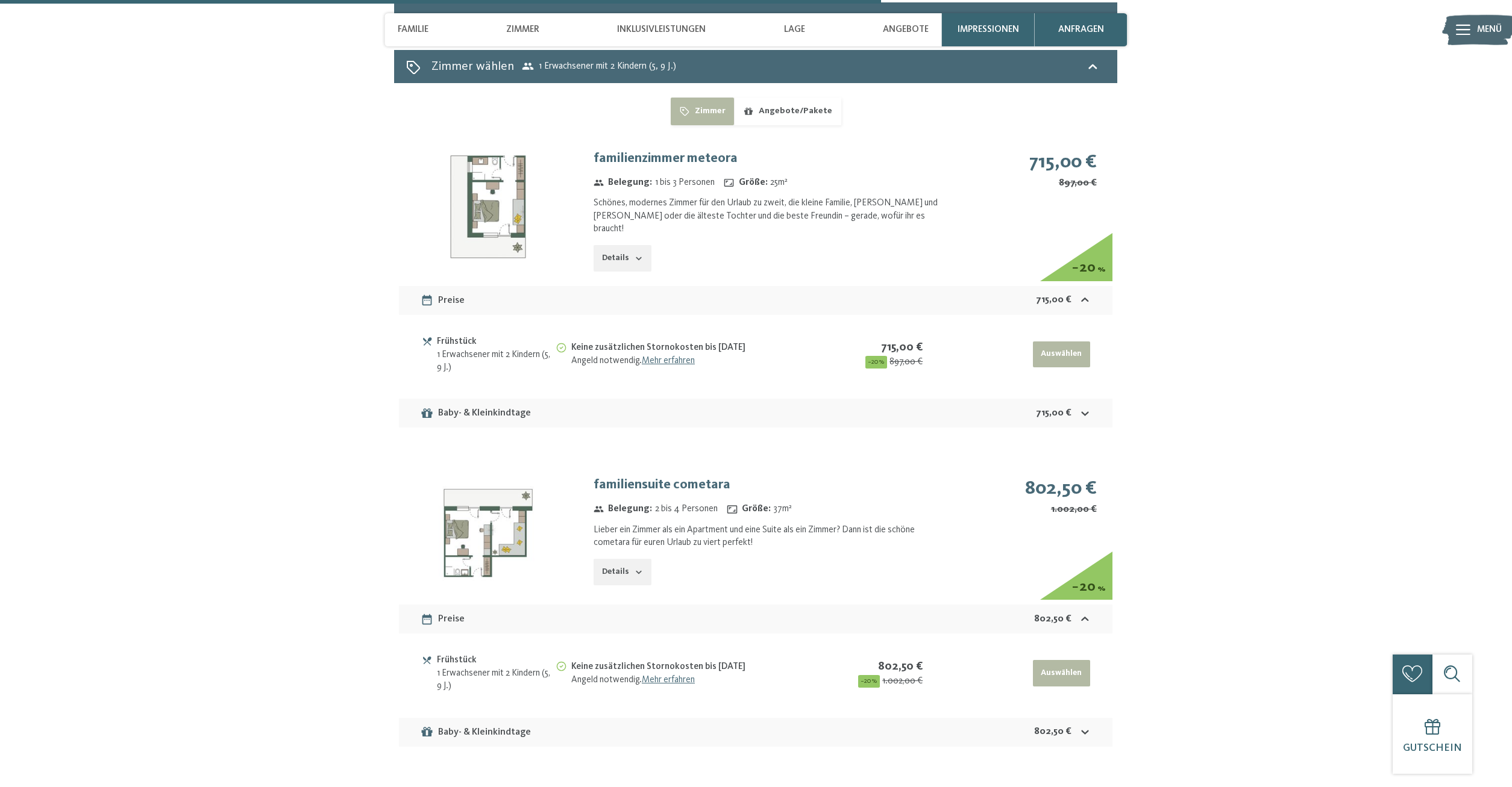
click at [468, 199] on img at bounding box center [488, 206] width 178 height 134
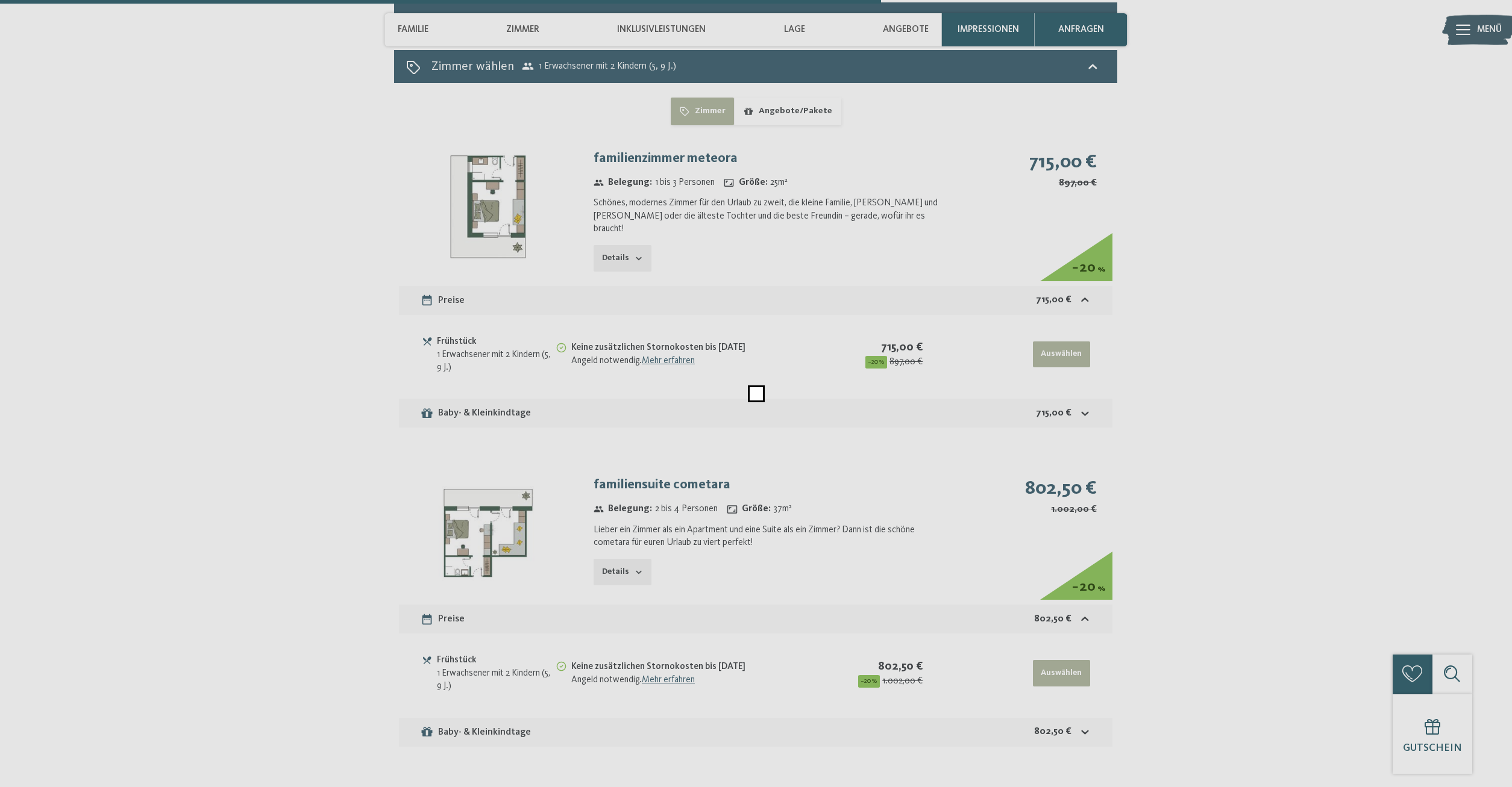
scroll to position [3354, 0]
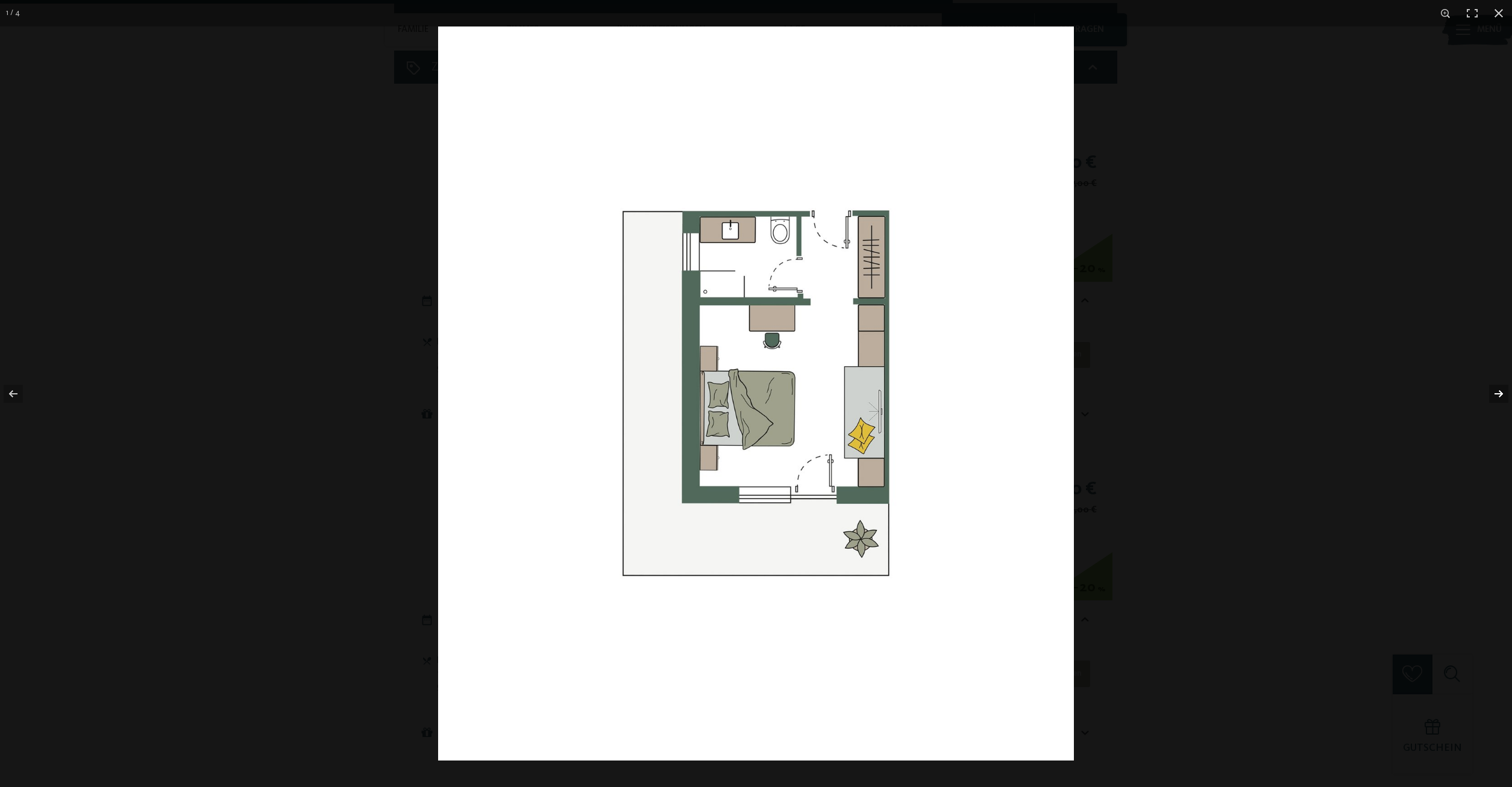
click at [1499, 394] on button "button" at bounding box center [1491, 394] width 43 height 60
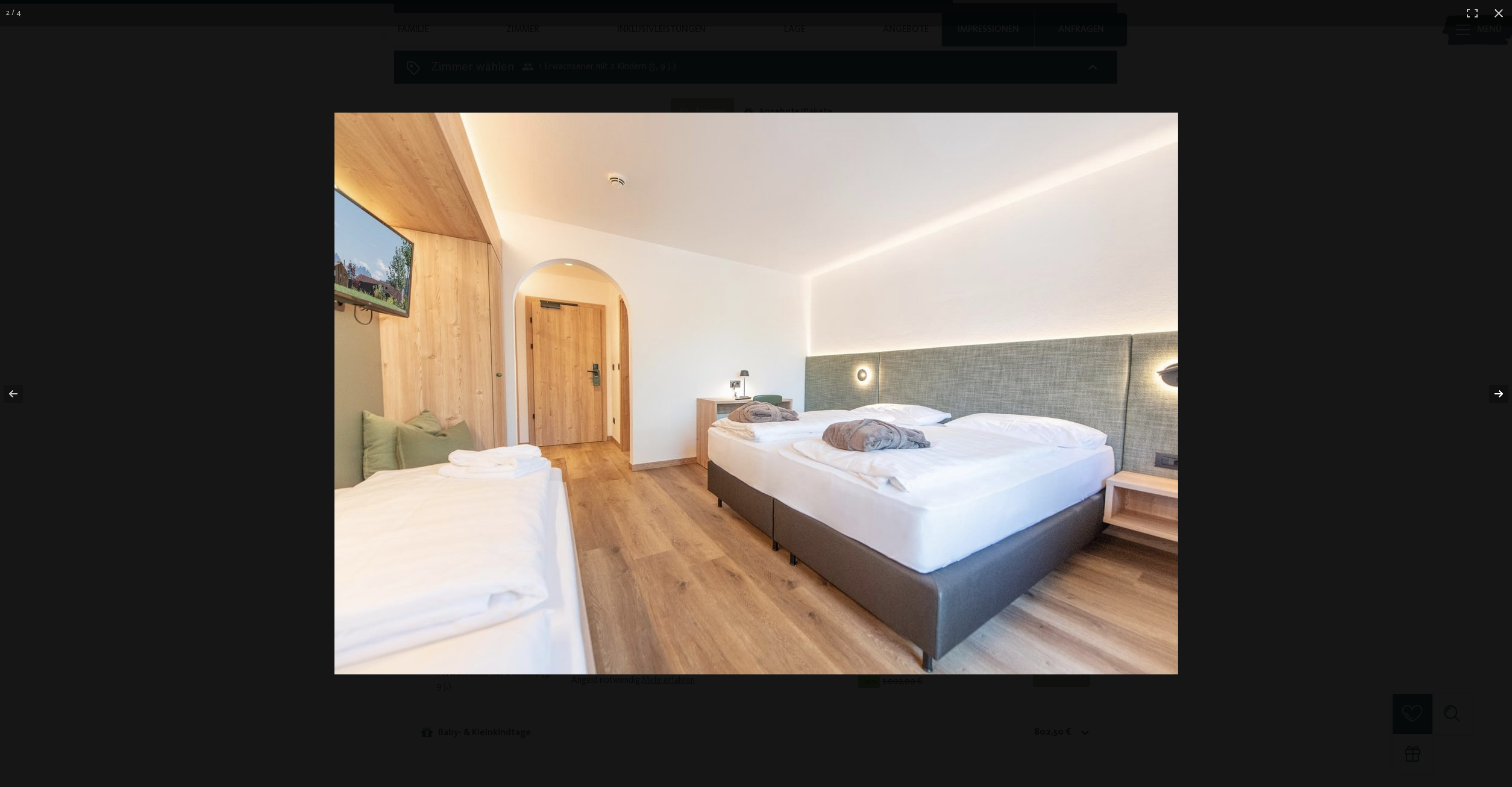
click at [1499, 394] on button "button" at bounding box center [1491, 394] width 43 height 60
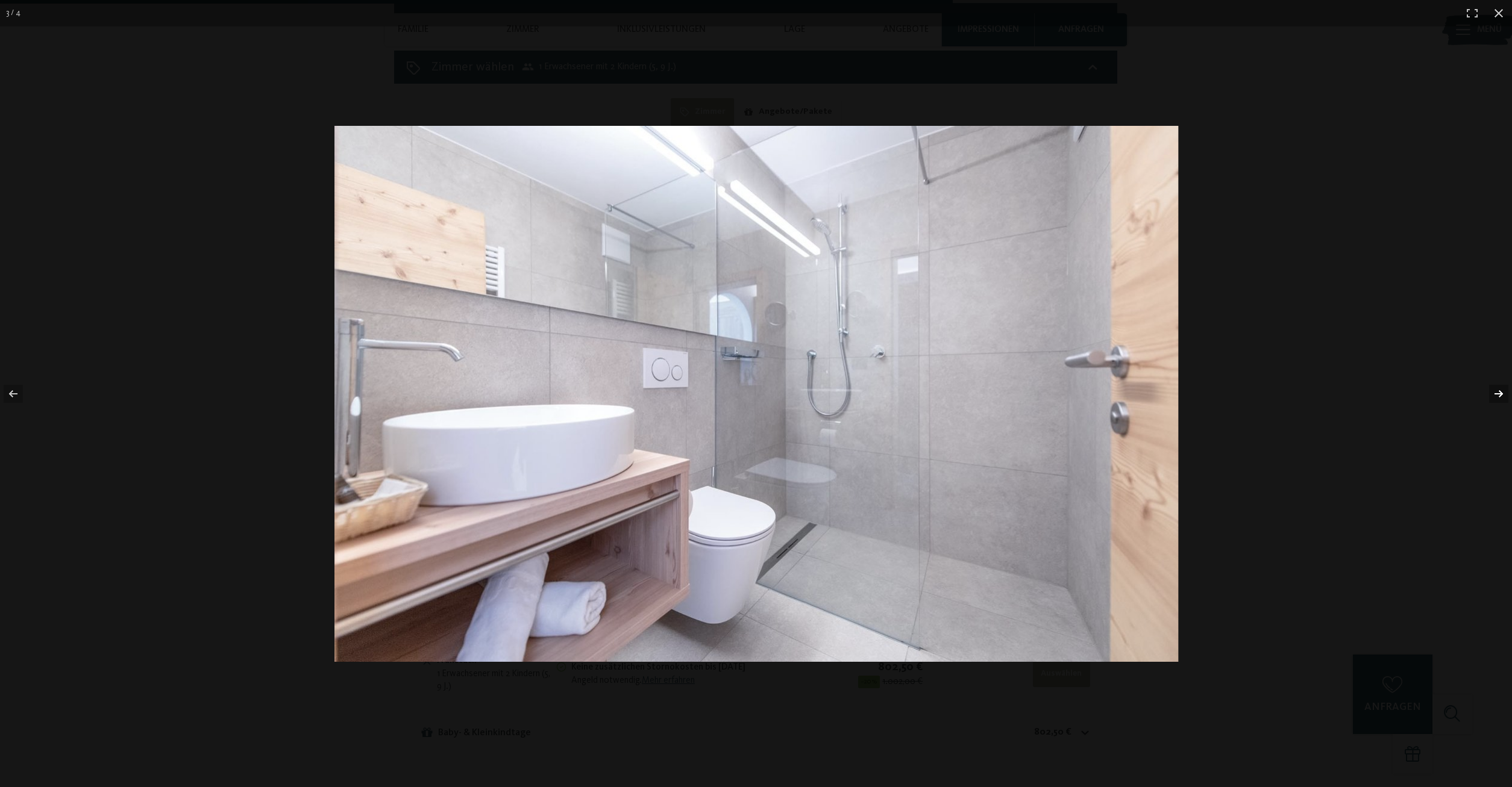
click at [1499, 394] on button "button" at bounding box center [1491, 394] width 43 height 60
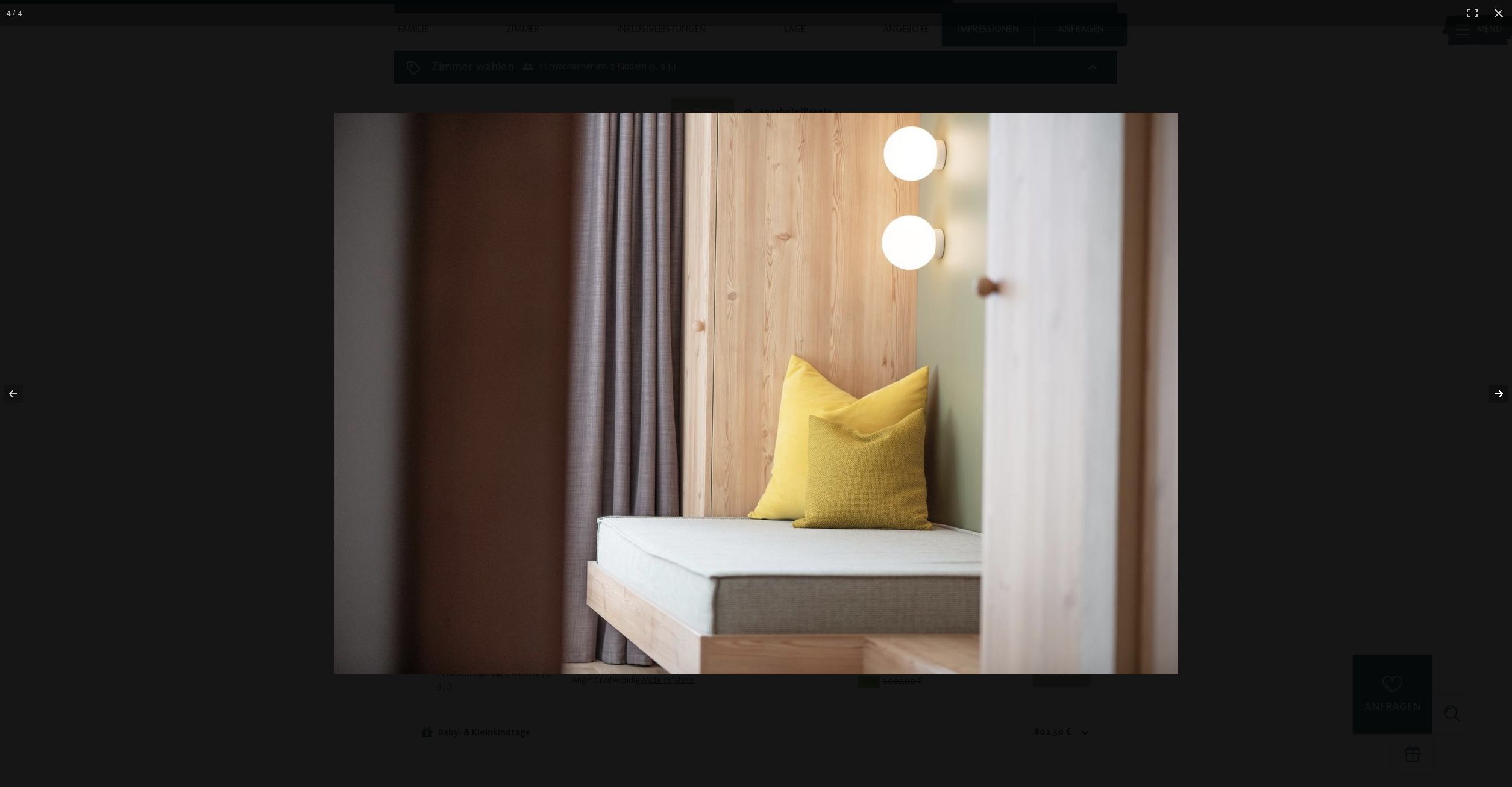
click at [1499, 394] on button "button" at bounding box center [1491, 394] width 43 height 60
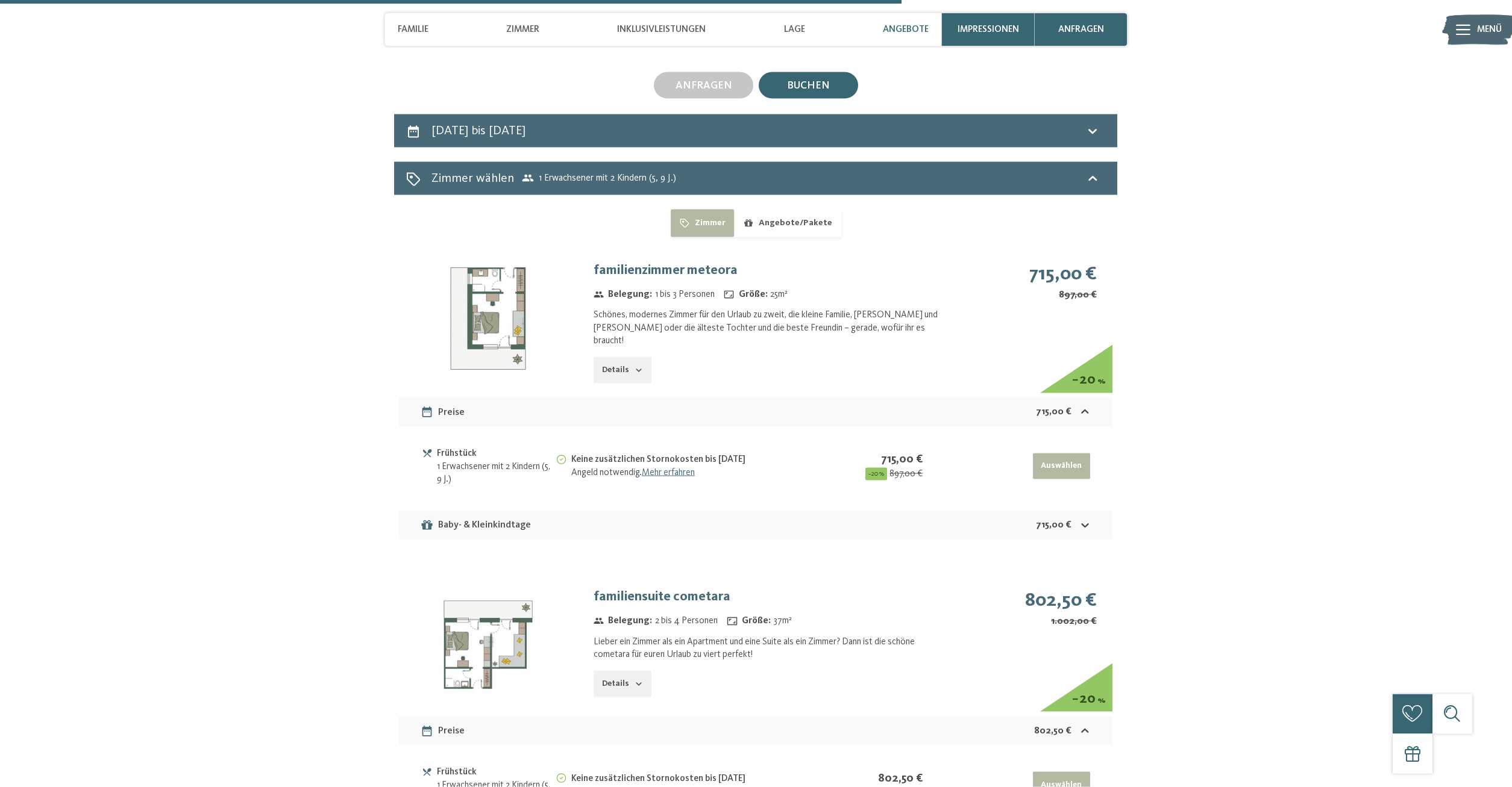
scroll to position [3169, 0]
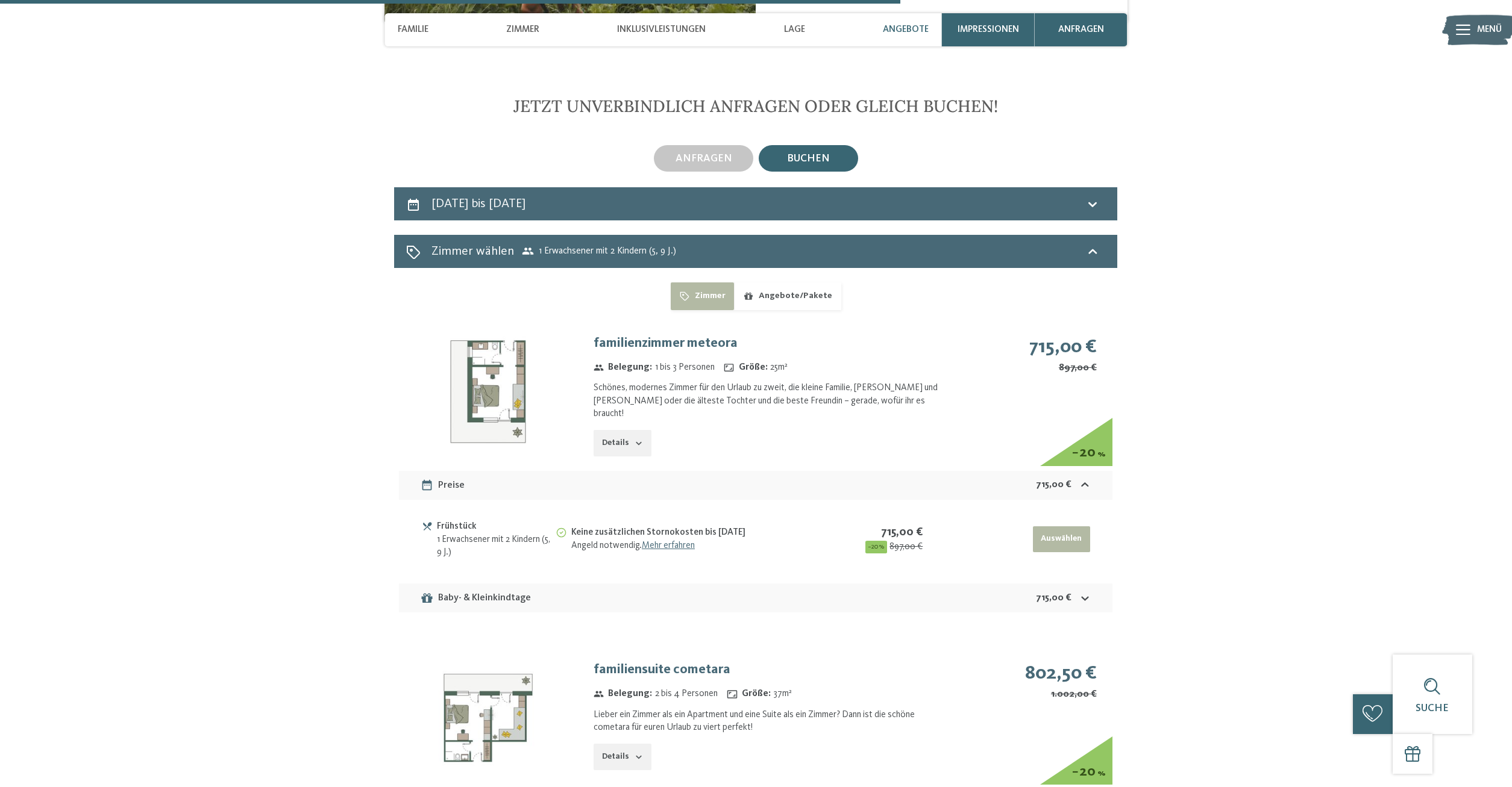
click at [769, 292] on button "Angebote/Pakete" at bounding box center [786, 296] width 106 height 28
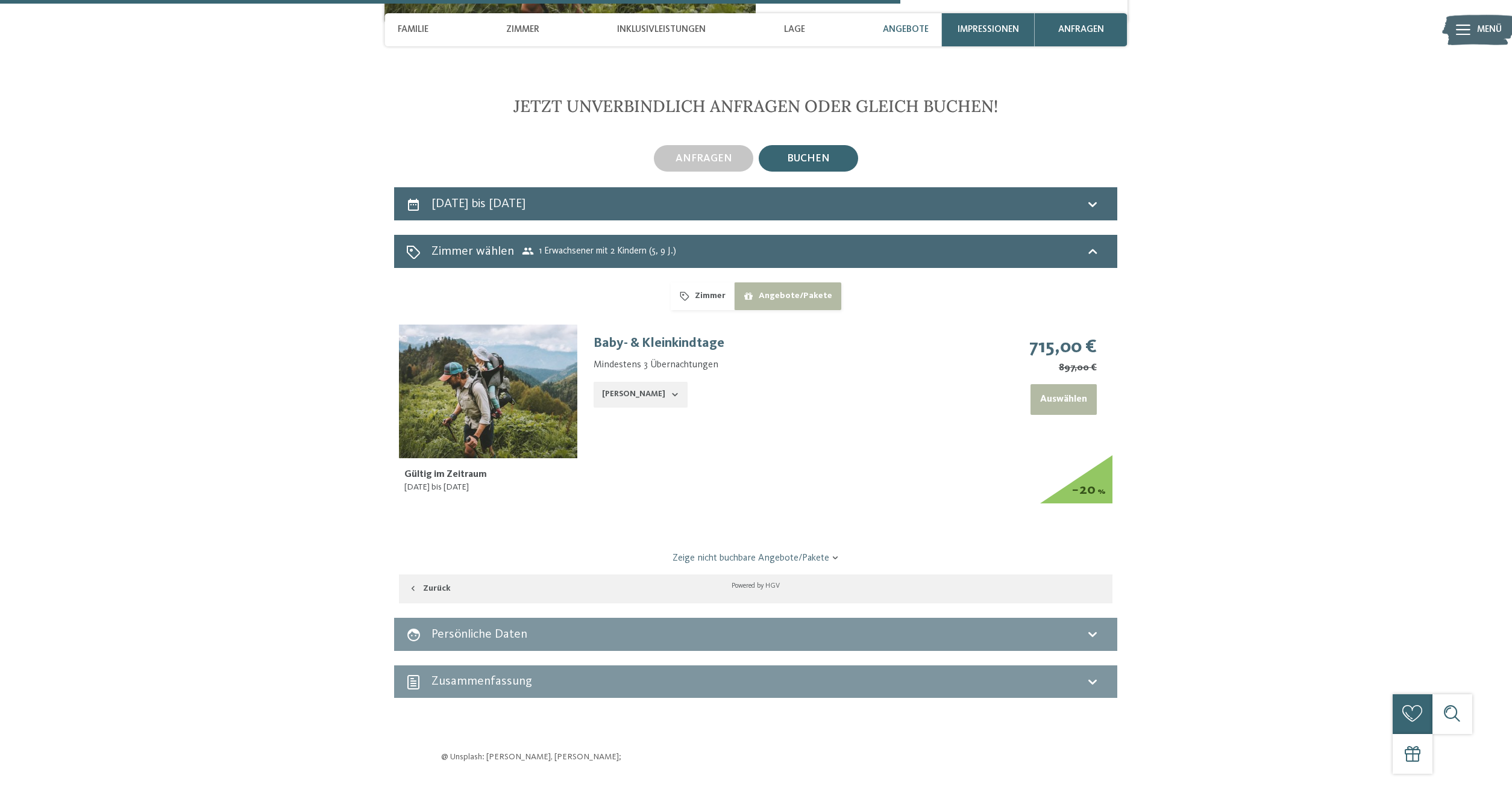
click at [705, 295] on button "Zimmer" at bounding box center [702, 296] width 63 height 28
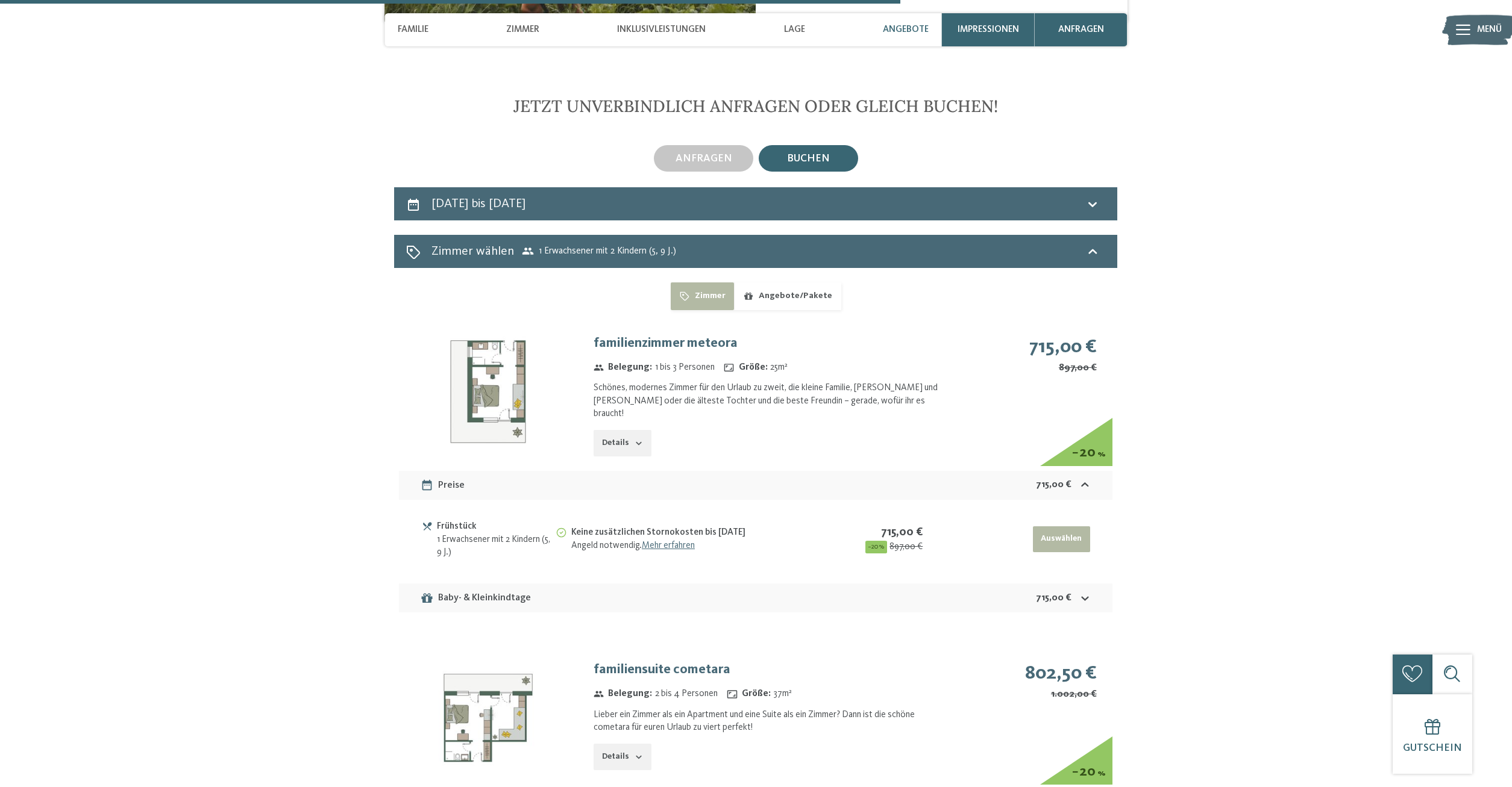
click at [1083, 479] on icon at bounding box center [1085, 485] width 13 height 13
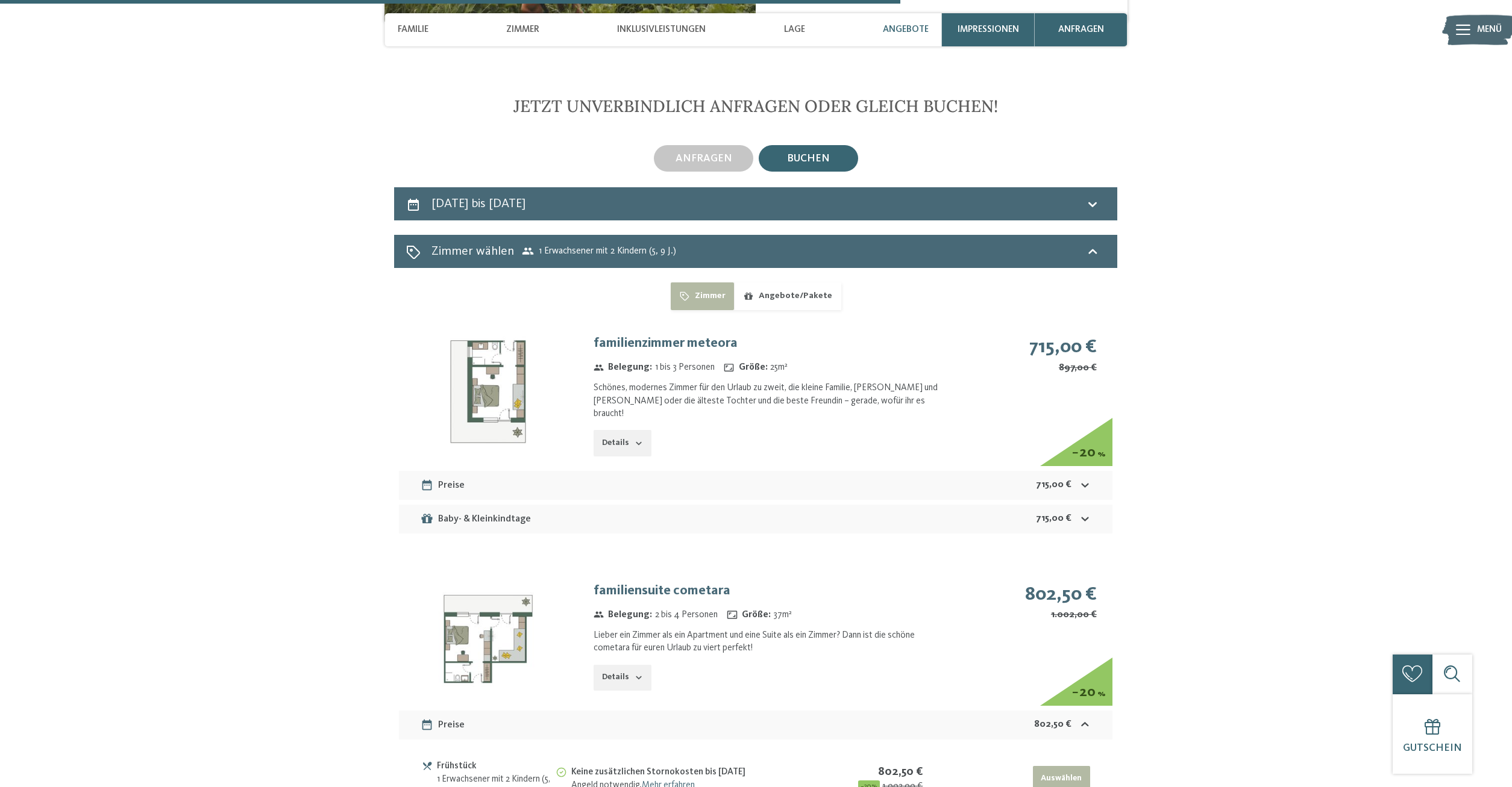
click at [1083, 479] on icon at bounding box center [1085, 485] width 13 height 13
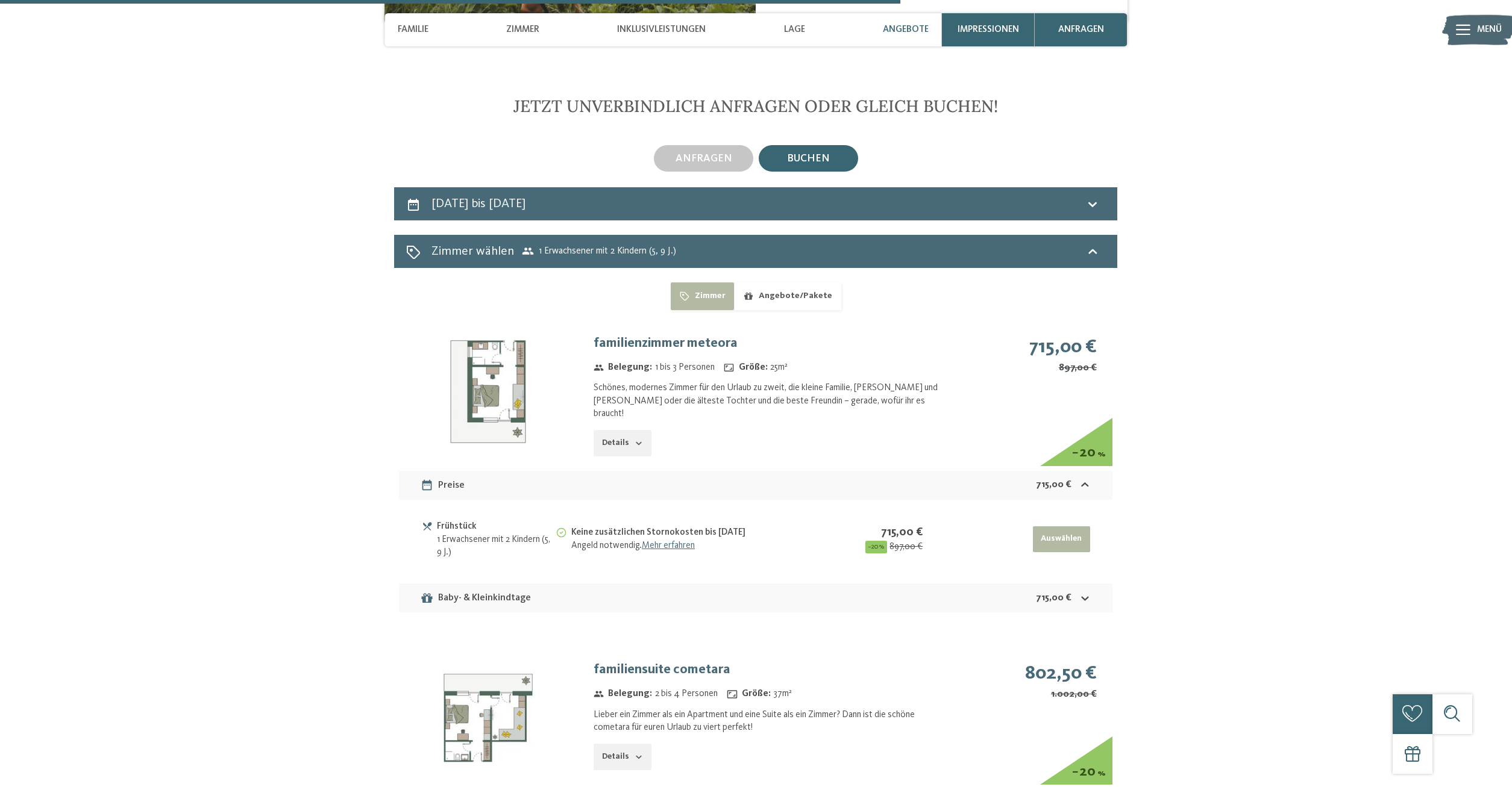
click at [1059, 526] on button "Auswählen" at bounding box center [1061, 540] width 58 height 27
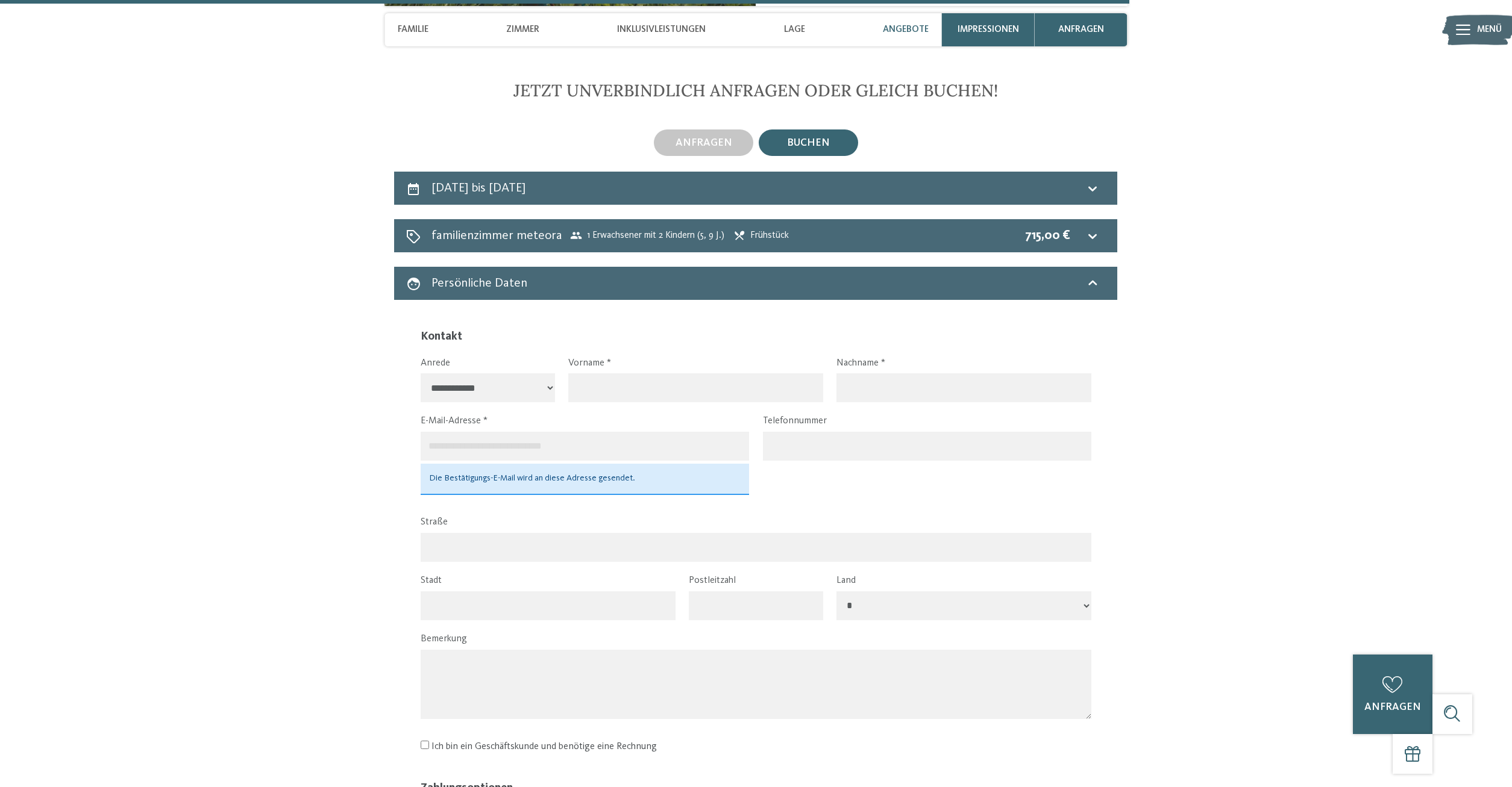
scroll to position [3124, 0]
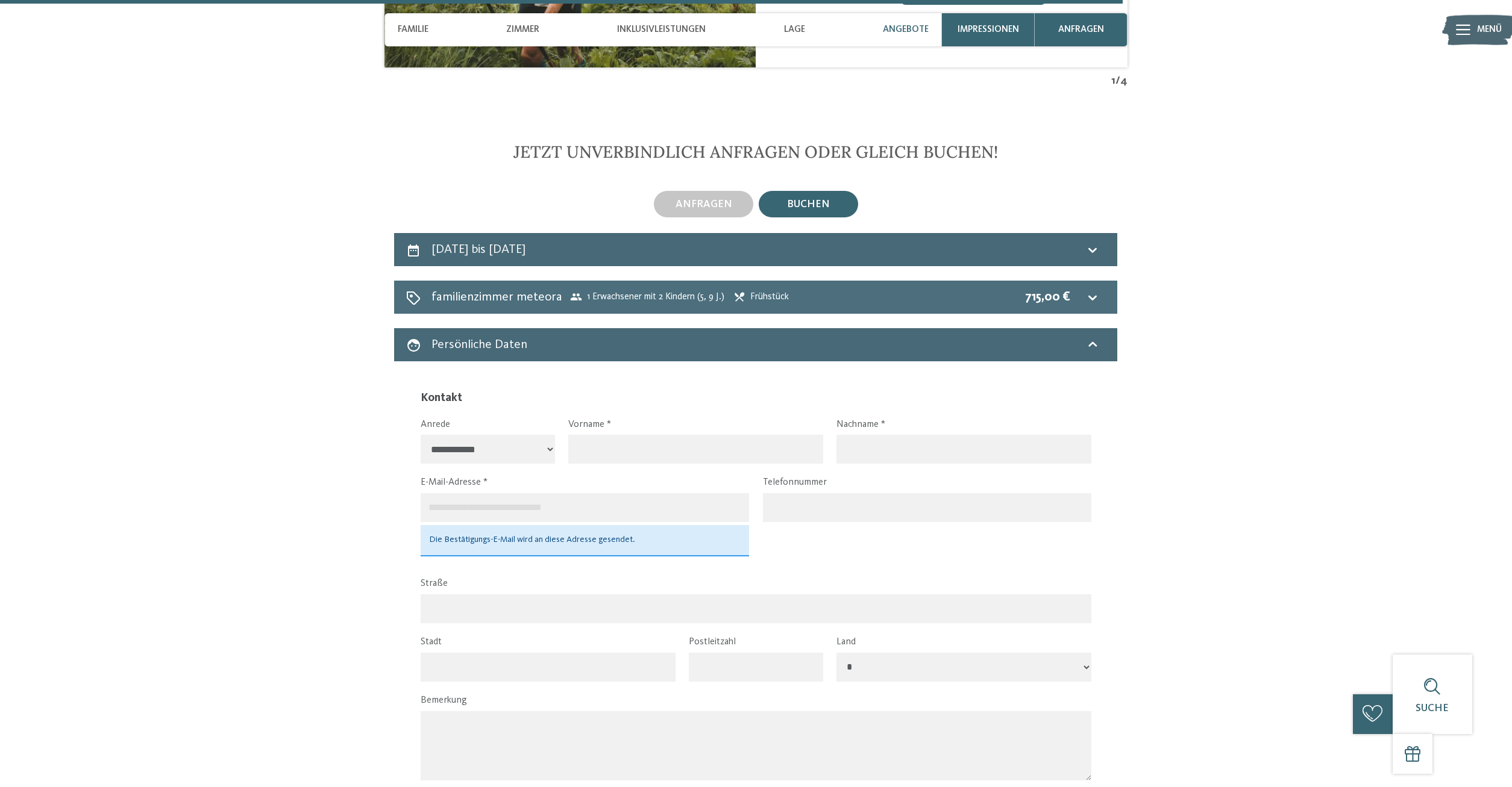
click at [1094, 293] on icon at bounding box center [1092, 298] width 14 height 14
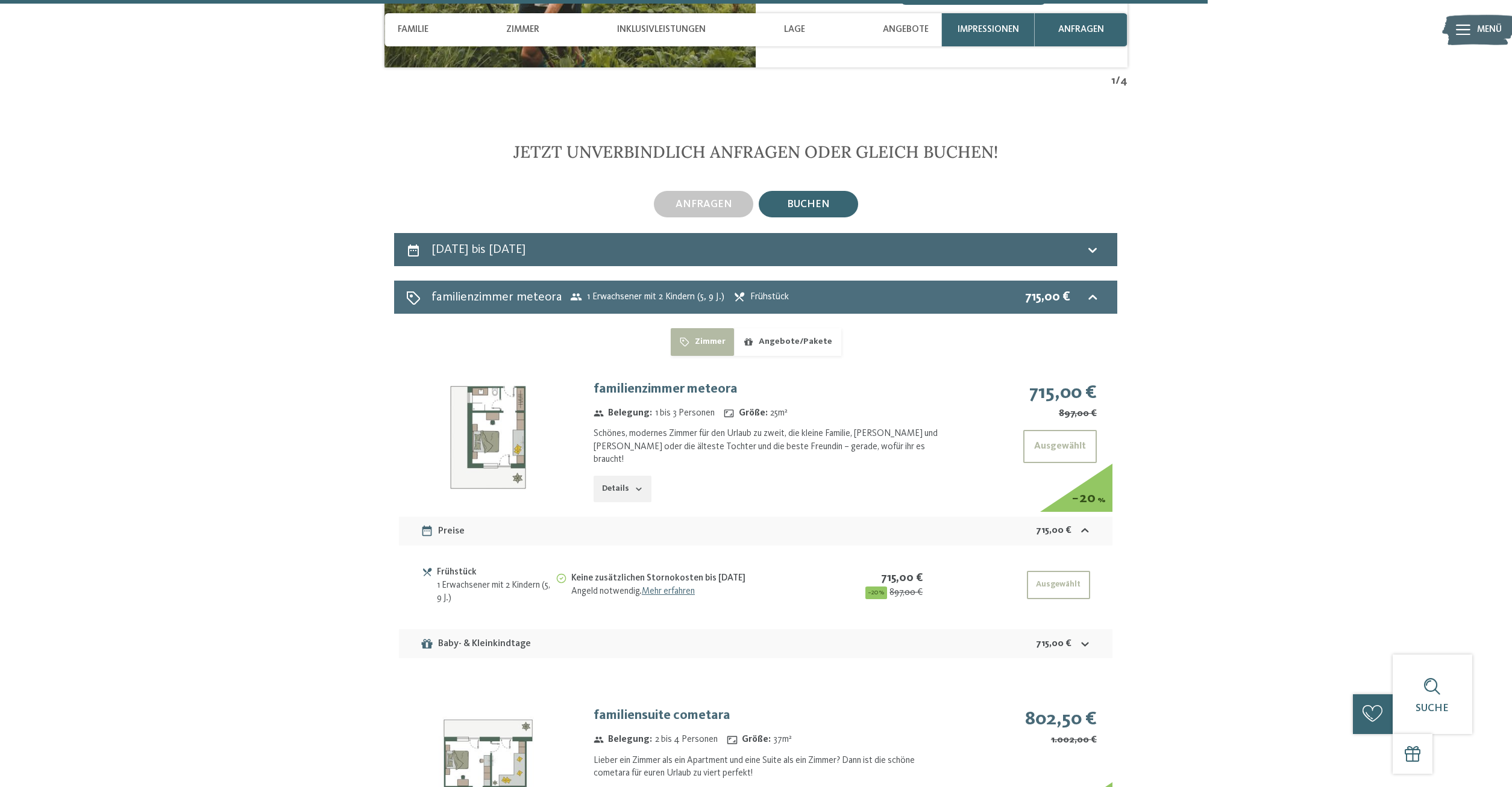
scroll to position [3354, 0]
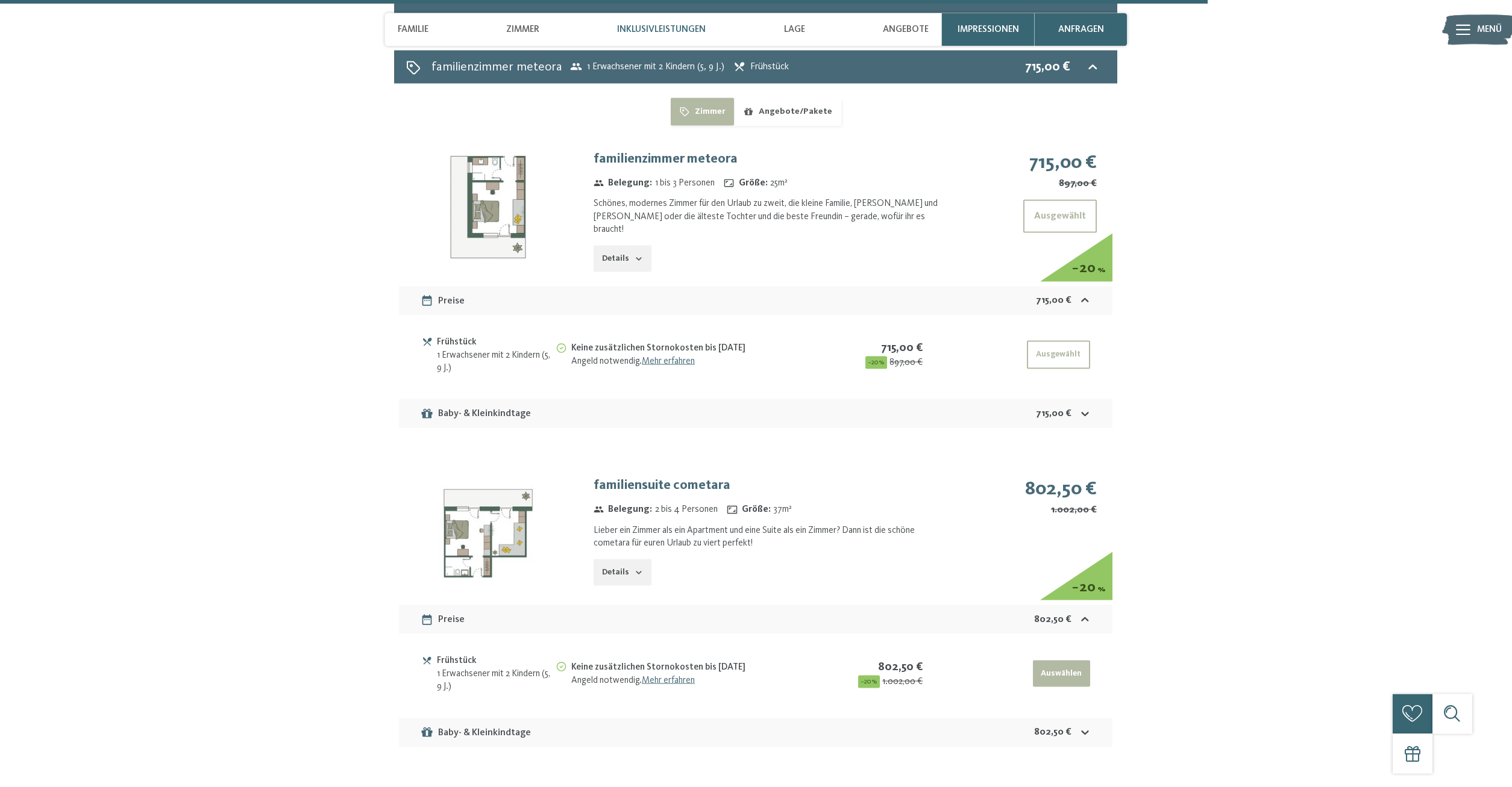
click at [689, 26] on span "Inklusivleistungen" at bounding box center [661, 30] width 88 height 11
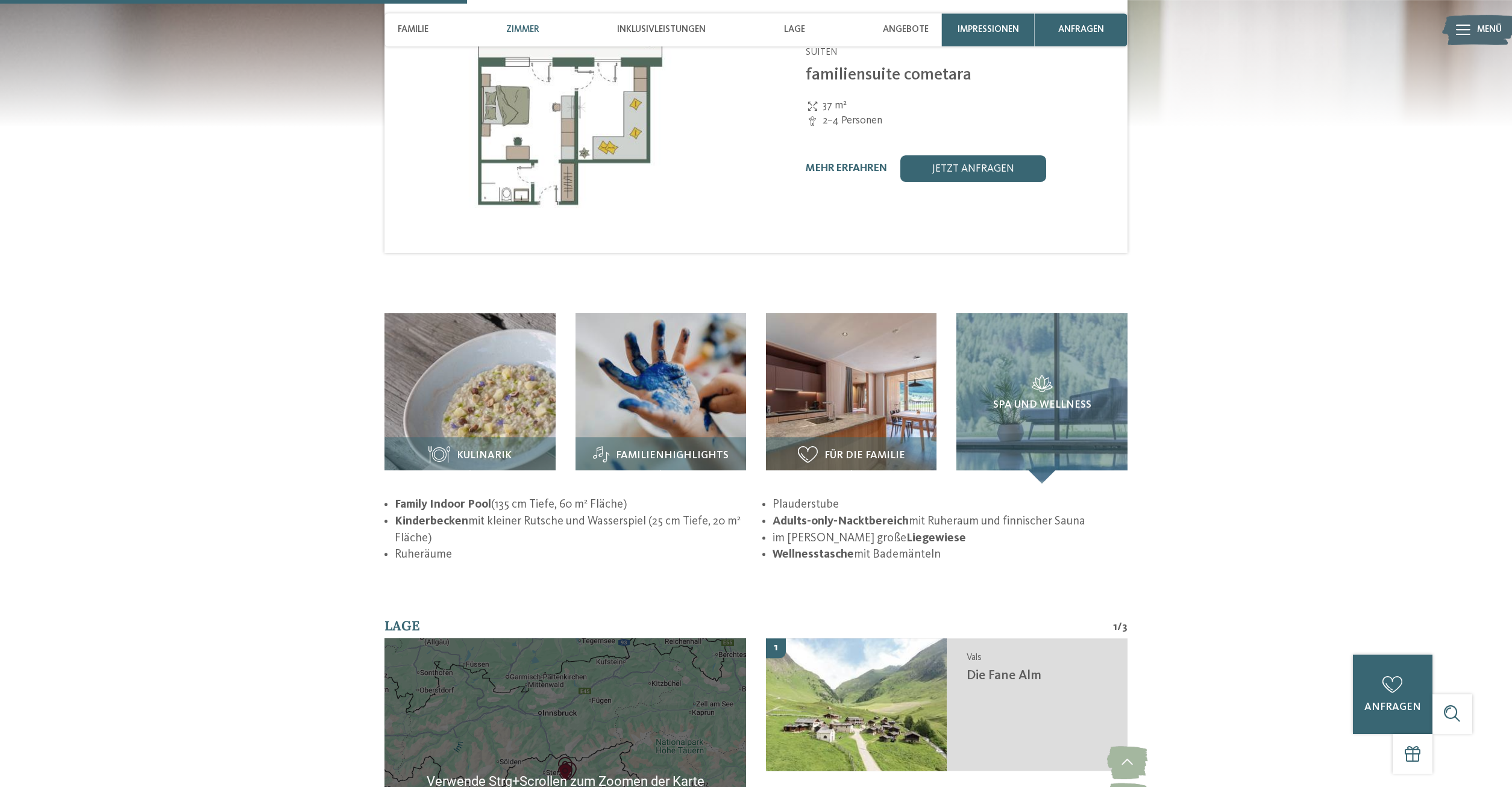
scroll to position [1643, 0]
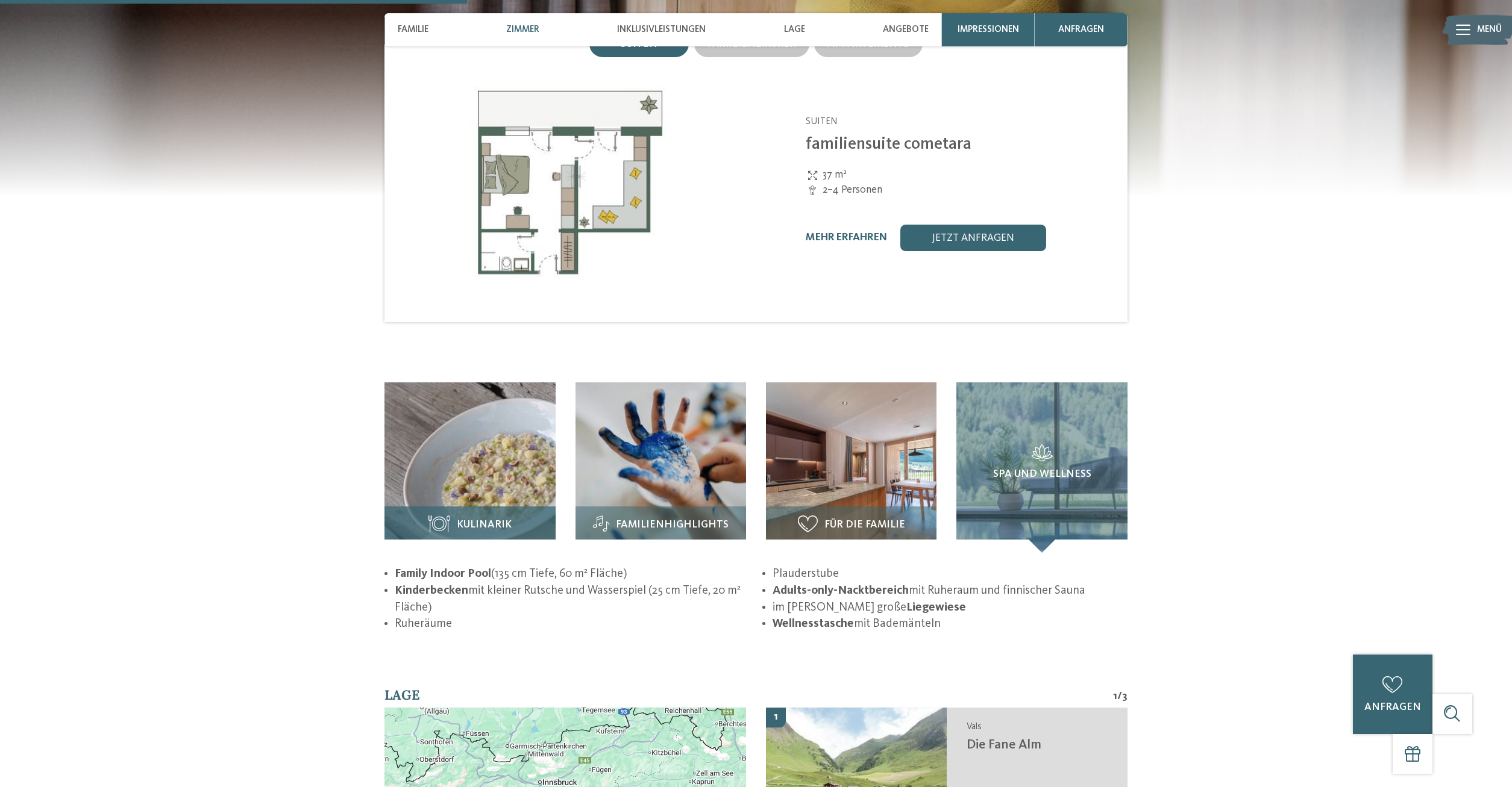
click at [515, 421] on img at bounding box center [470, 468] width 170 height 170
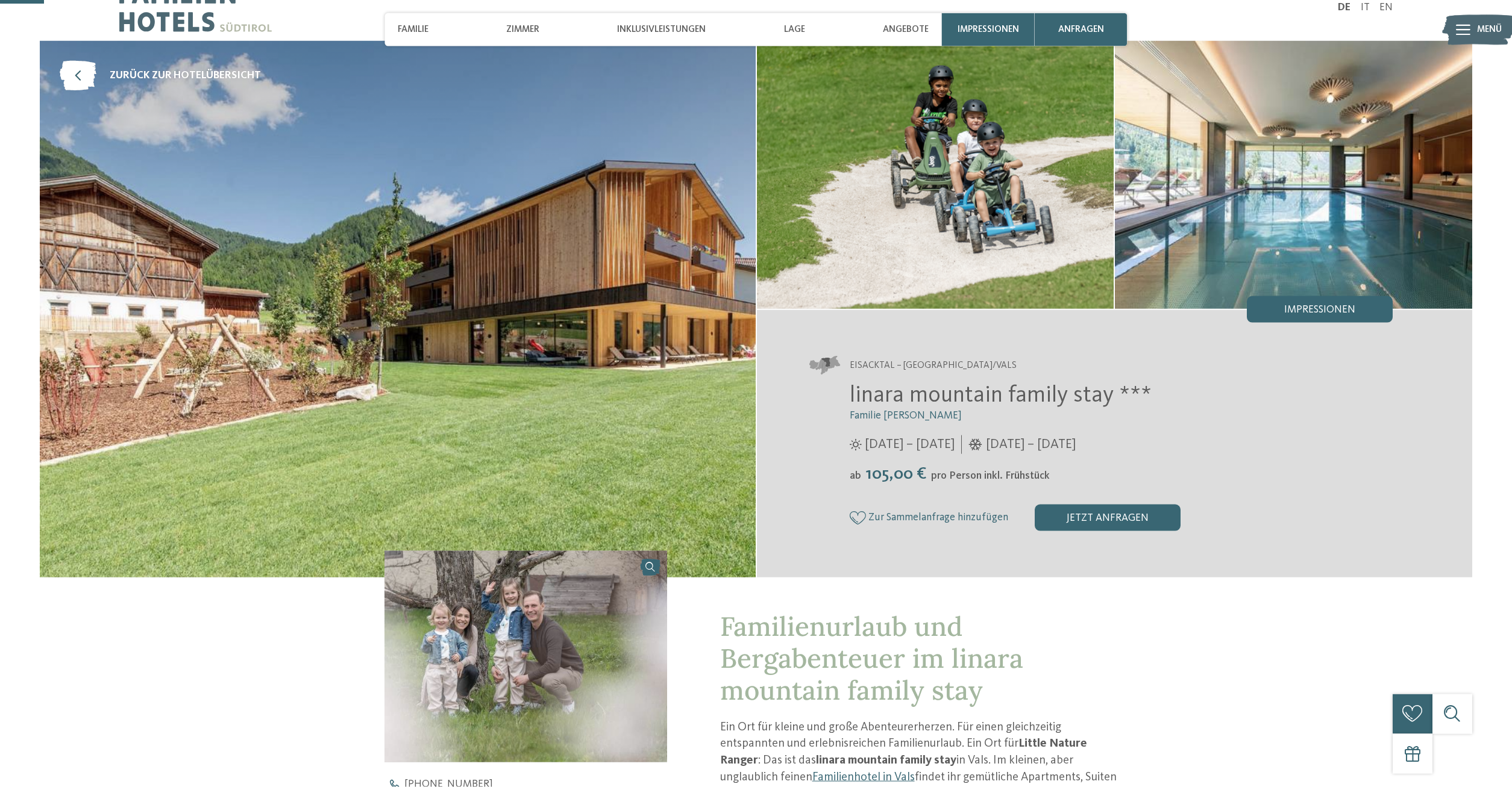
scroll to position [0, 0]
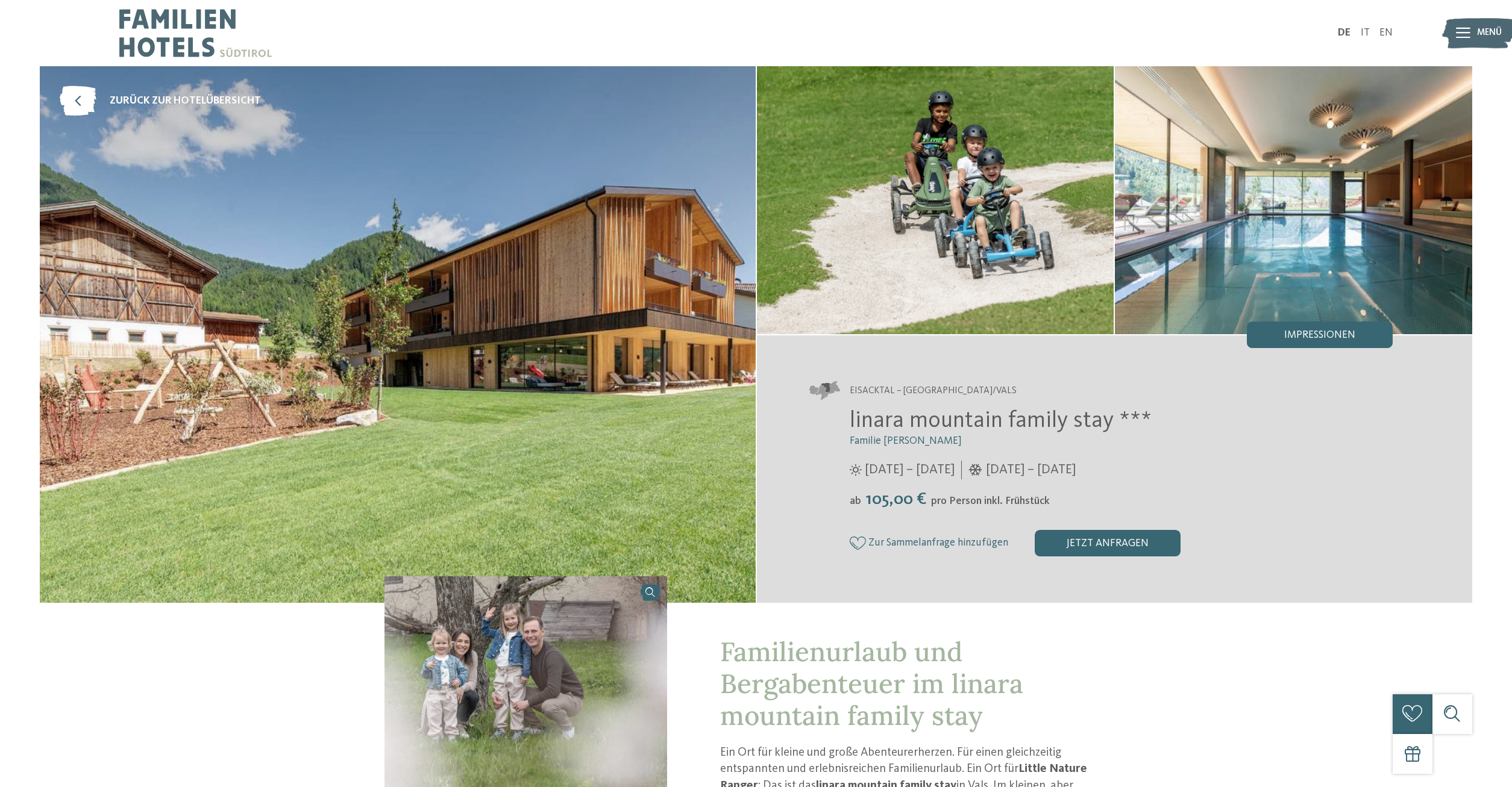
click at [1462, 32] on icon at bounding box center [1462, 33] width 14 height 11
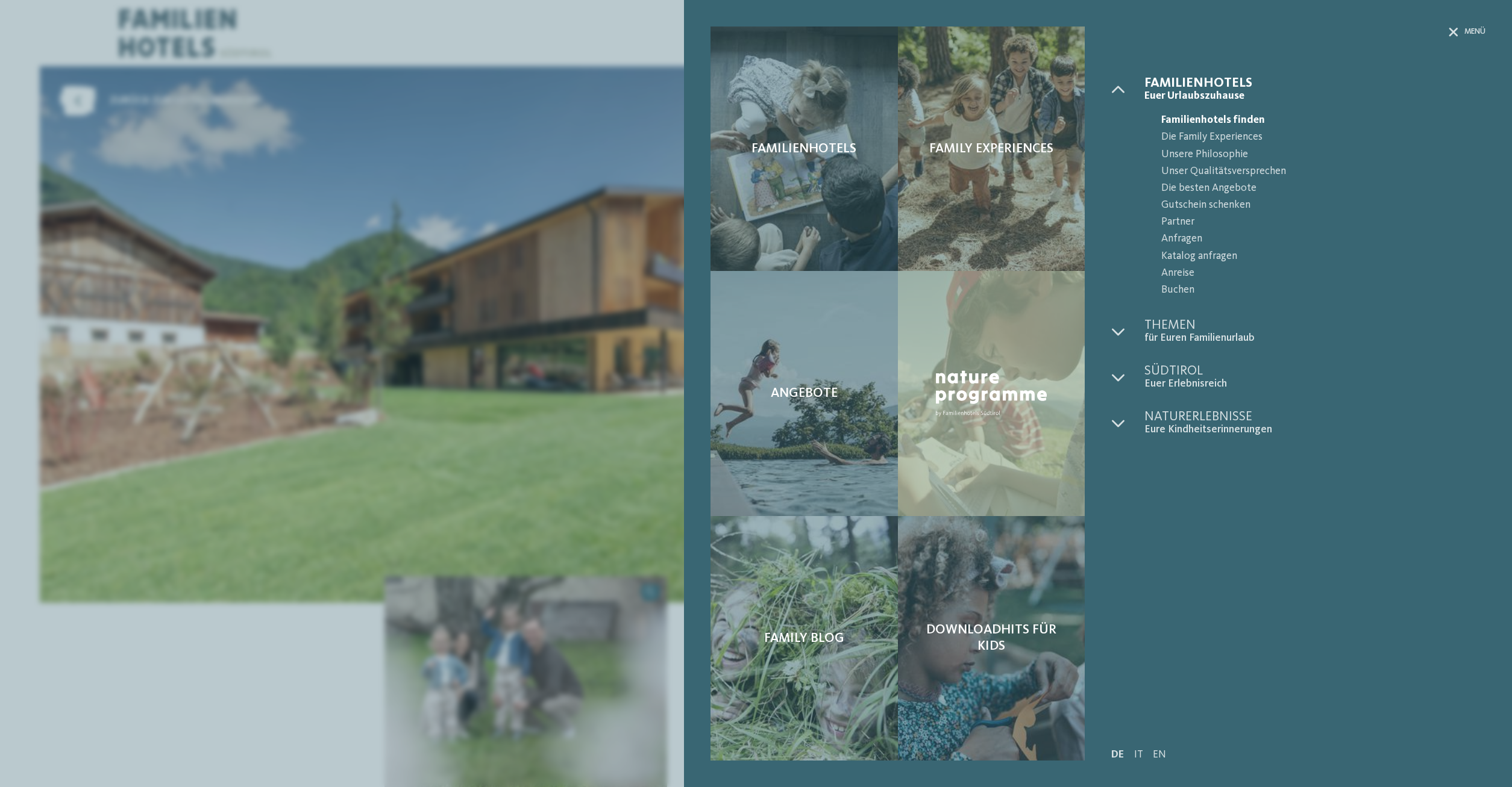
click at [1456, 39] on div "Menü" at bounding box center [1298, 51] width 374 height 50
click at [1452, 31] on icon at bounding box center [1452, 32] width 9 height 9
